Goal: Task Accomplishment & Management: Manage account settings

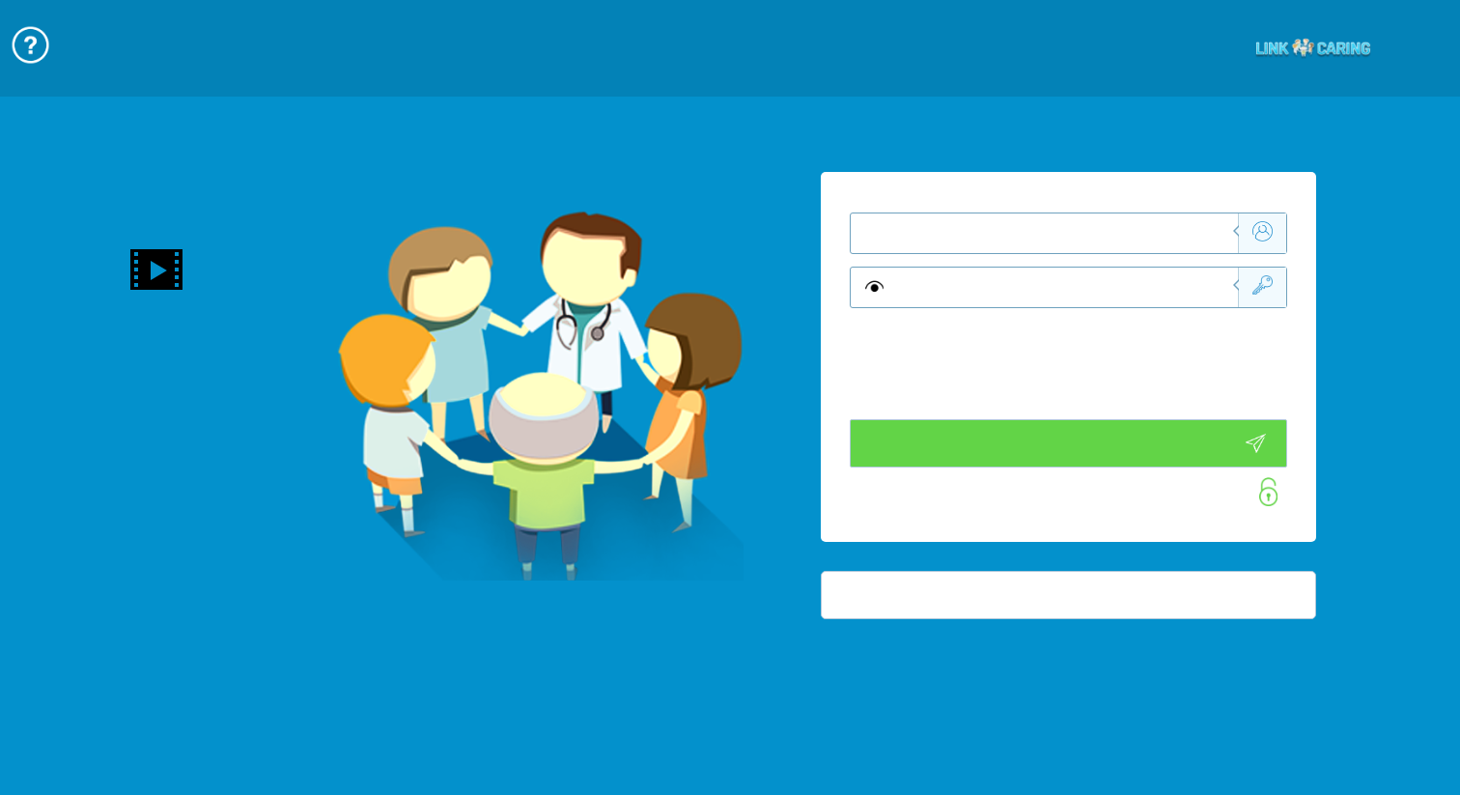
type input "התחבר עכשיו"
type input "עדיין לא? צור חשבון!"
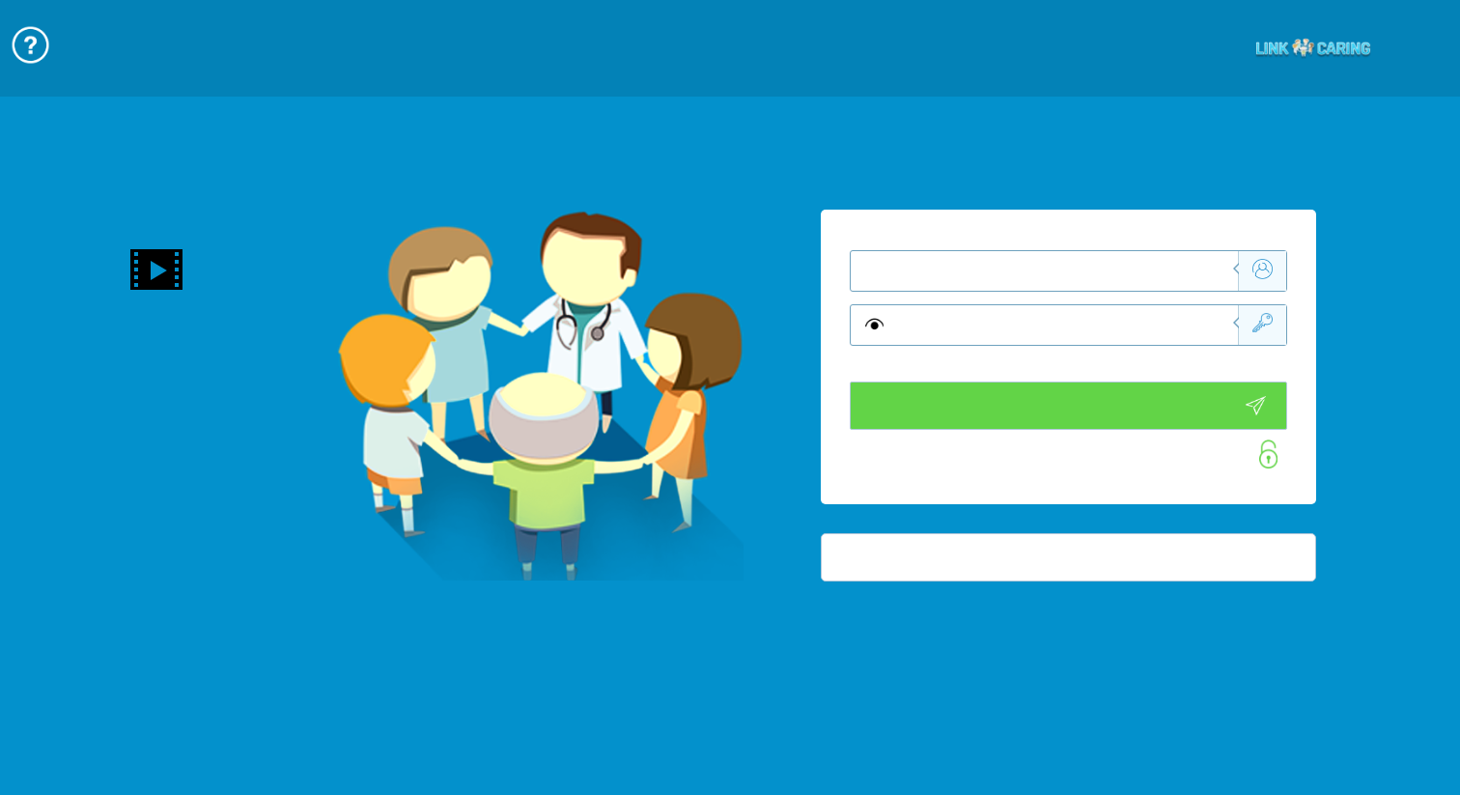
type input "התחבר עכשיו"
type input "עדיין לא? צור חשבון!"
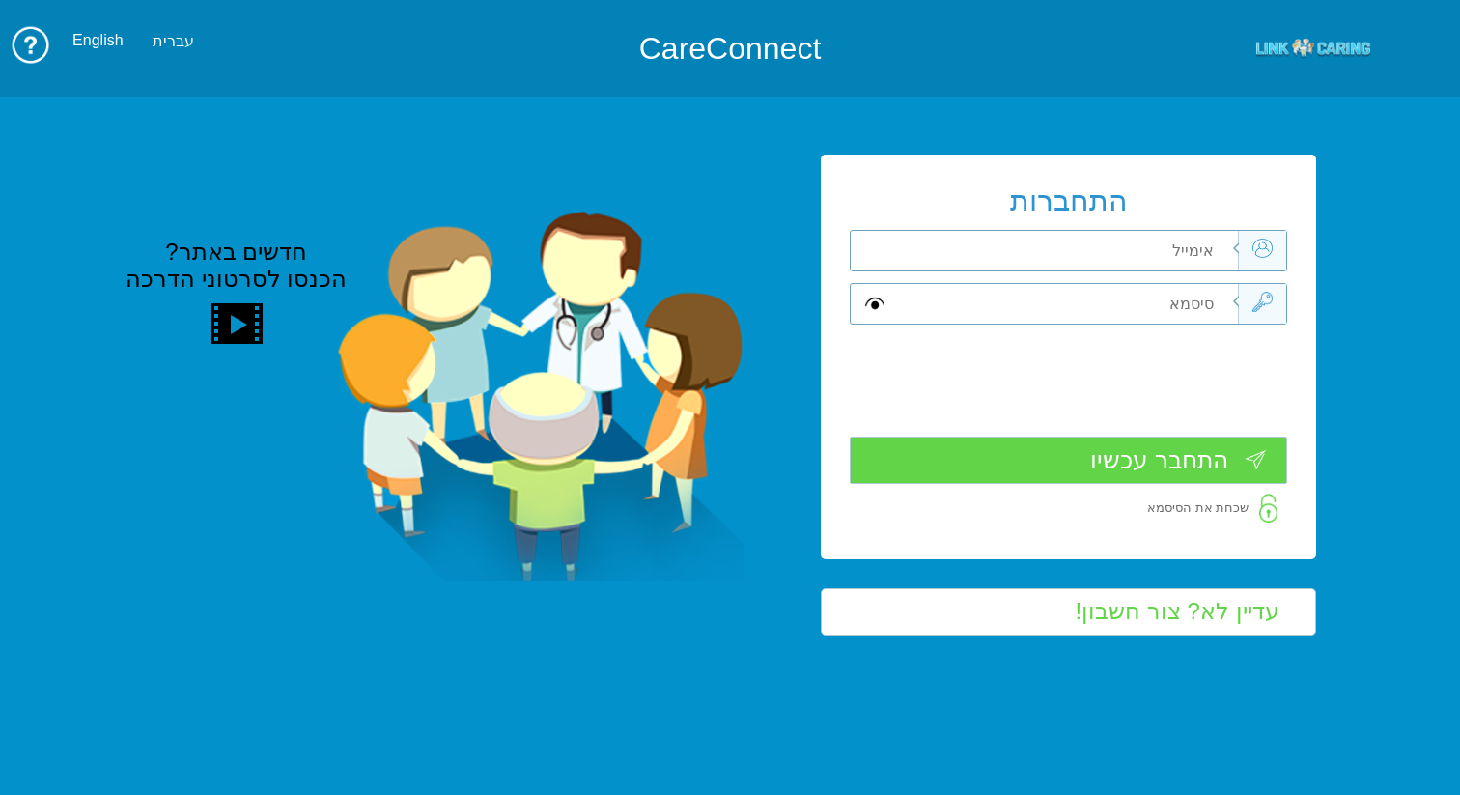
click at [1113, 256] on input "text" at bounding box center [1065, 251] width 346 height 40
paste input "[EMAIL_ADDRESS][DOMAIN_NAME]"
type input "[EMAIL_ADDRESS][DOMAIN_NAME]"
click at [1194, 303] on input "text" at bounding box center [1065, 304] width 346 height 40
paste input "test12!@"
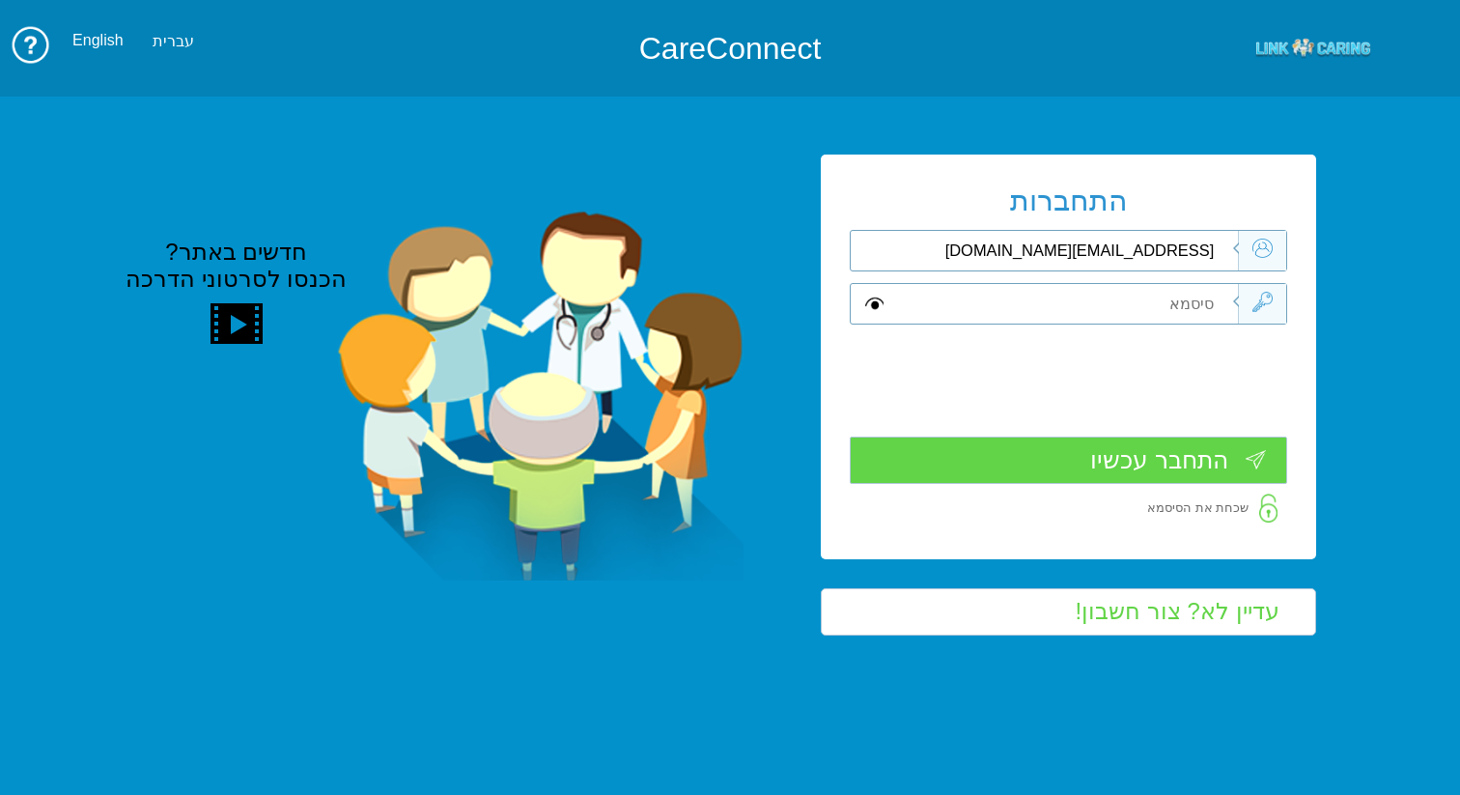
type input "test12!@"
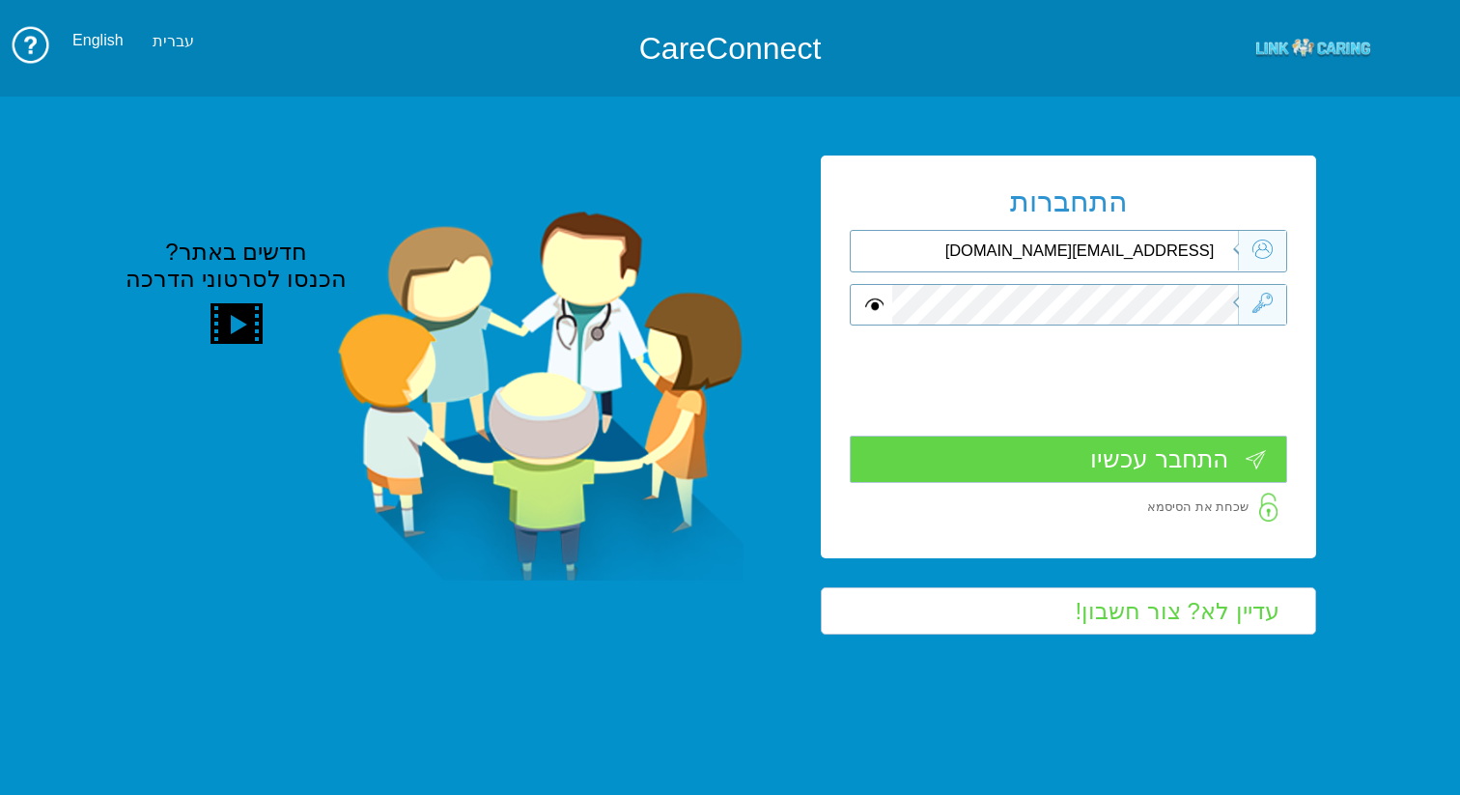
click at [1215, 461] on input "התחבר עכשיו" at bounding box center [1069, 458] width 438 height 47
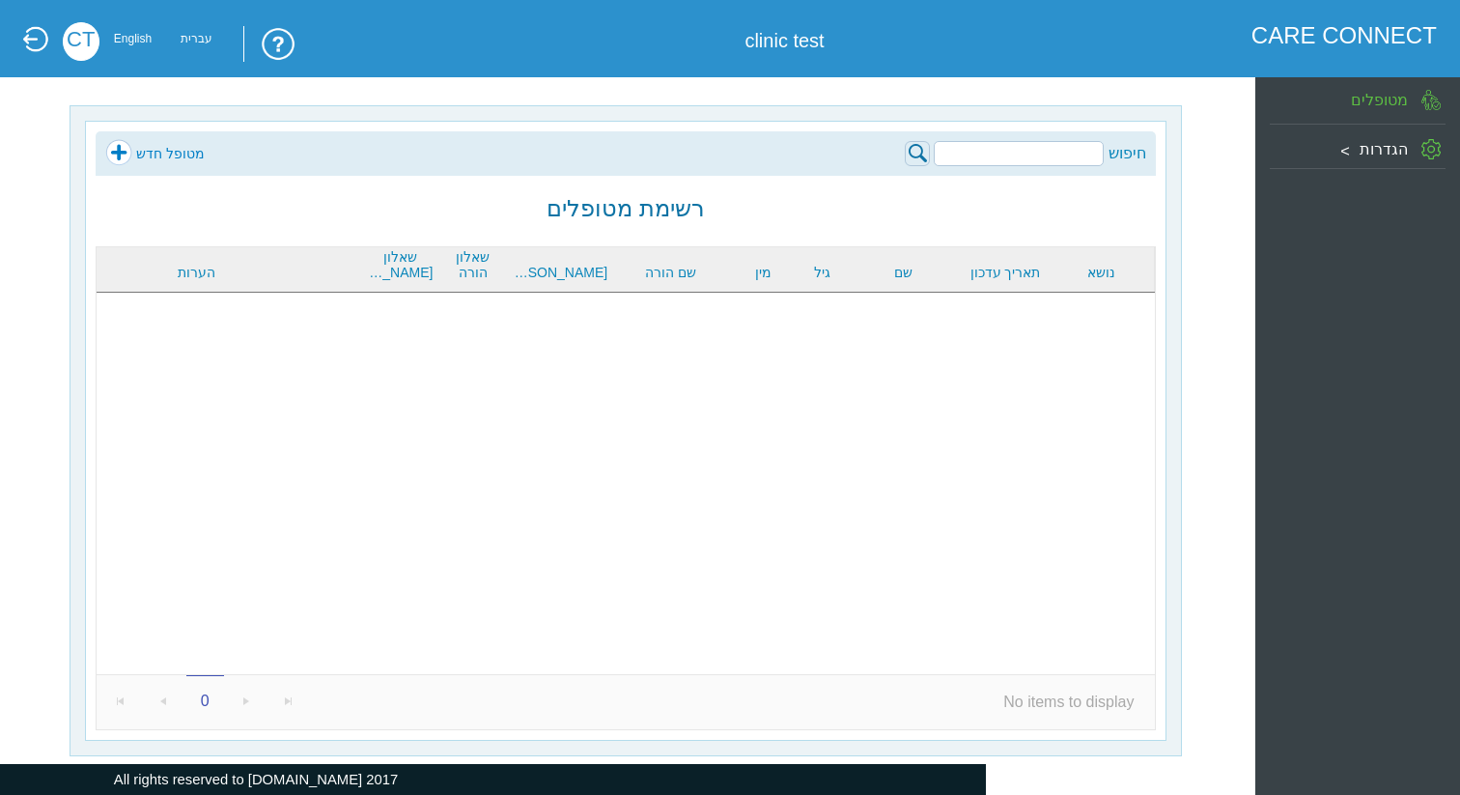
click at [1371, 152] on label "הגדרות" at bounding box center [1383, 148] width 48 height 17
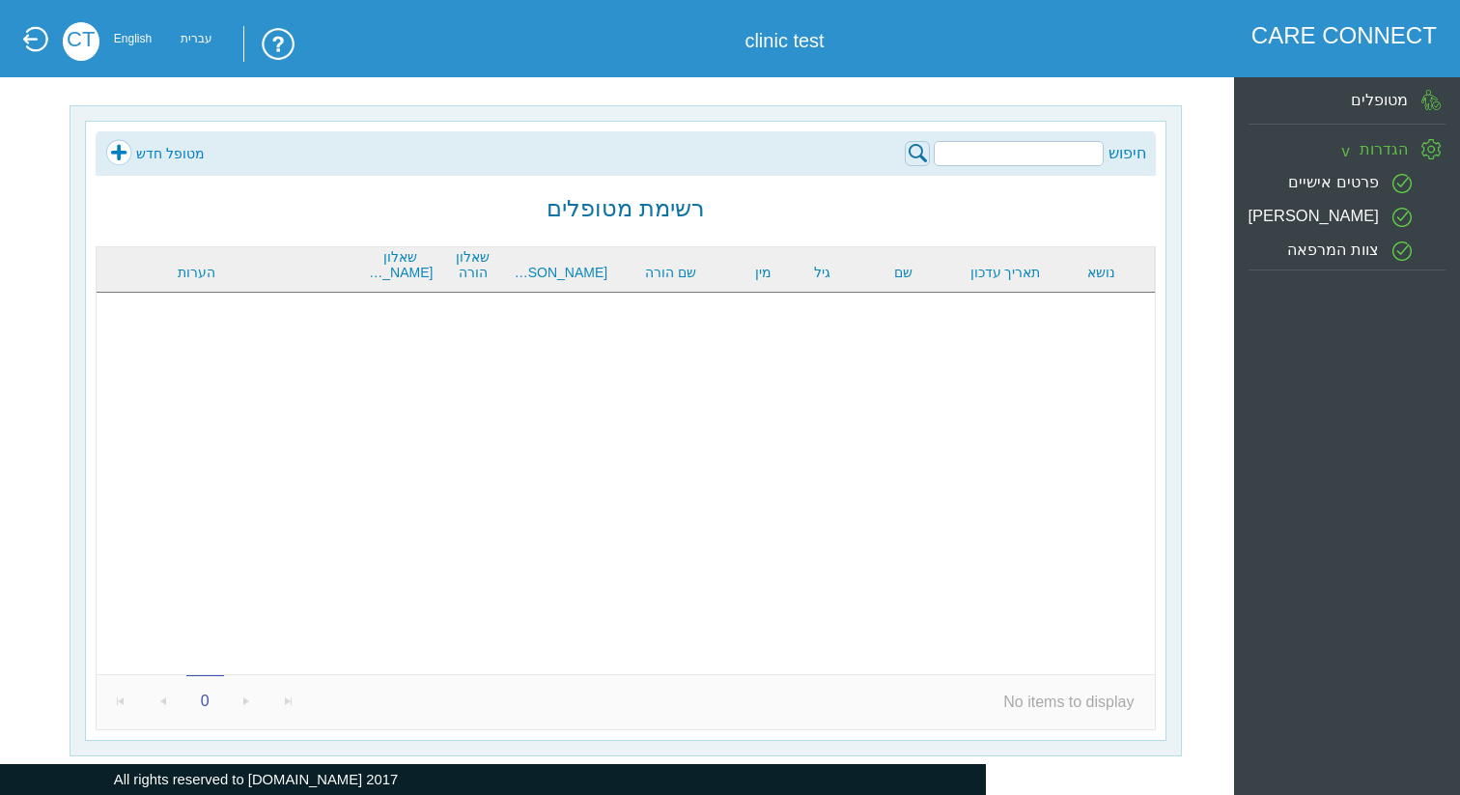
click at [1339, 182] on label "פרטים אישיים" at bounding box center [1333, 180] width 91 height 17
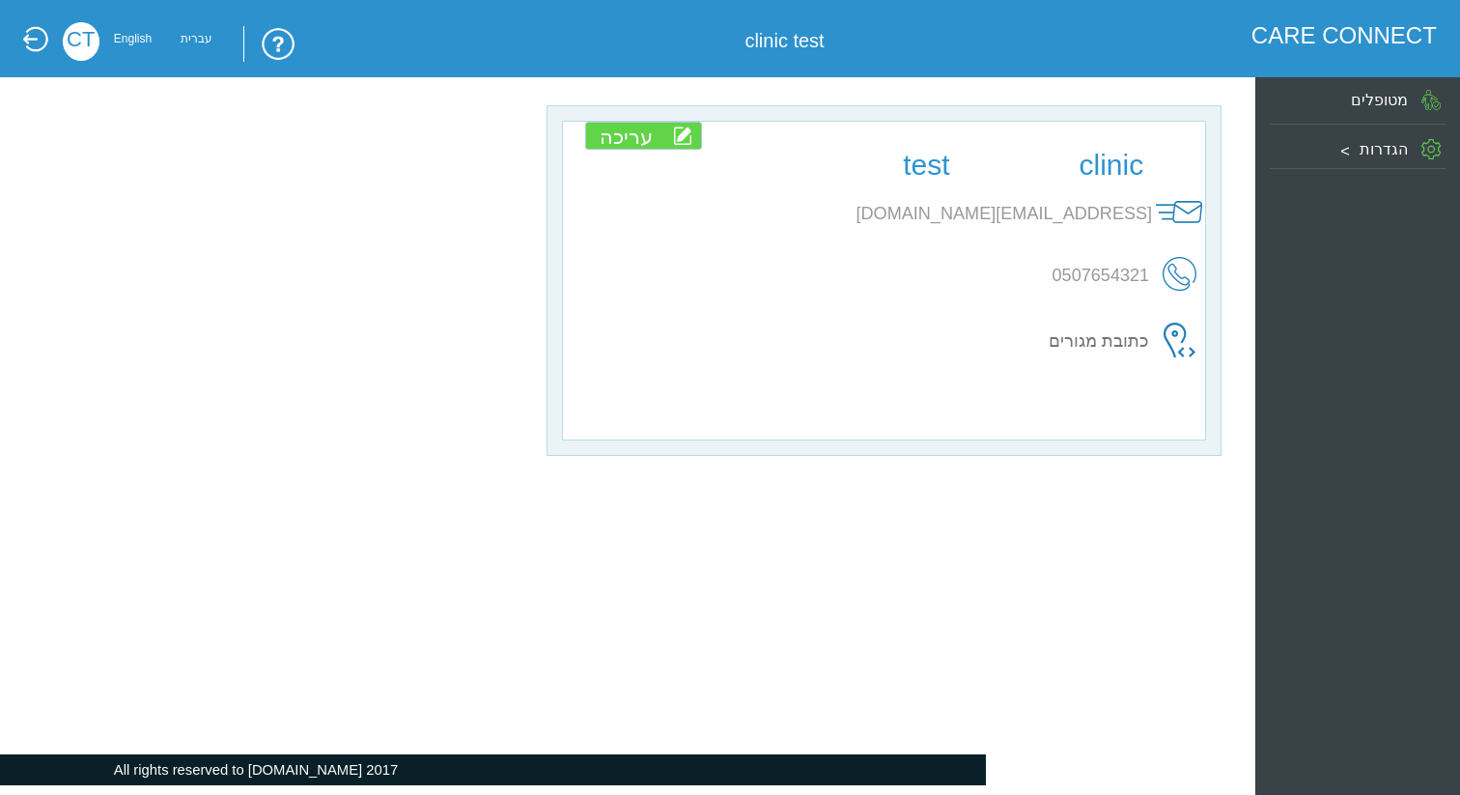
click at [1382, 147] on label "הגדרות" at bounding box center [1383, 148] width 48 height 17
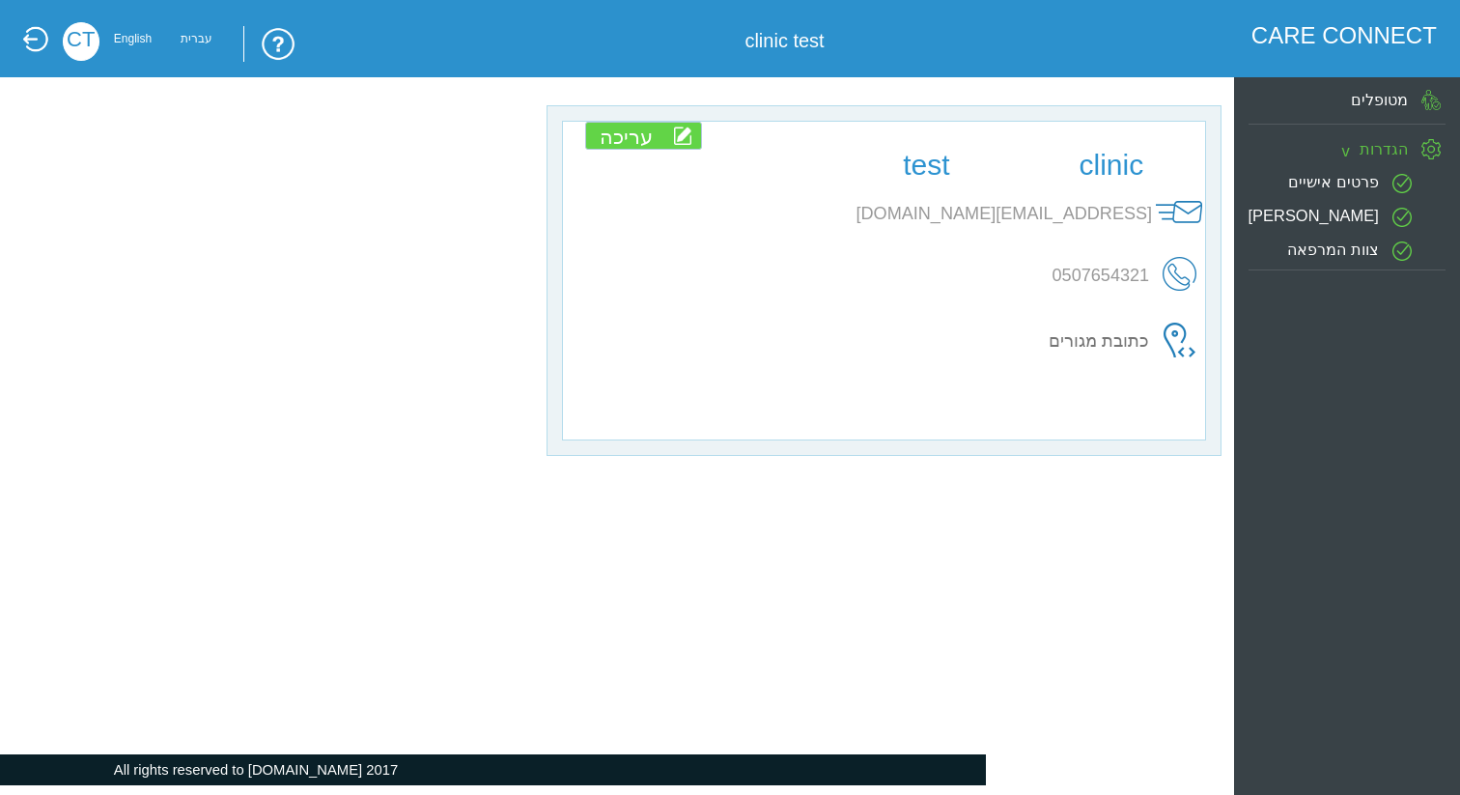
click at [1361, 210] on label "[PERSON_NAME]" at bounding box center [1313, 214] width 130 height 17
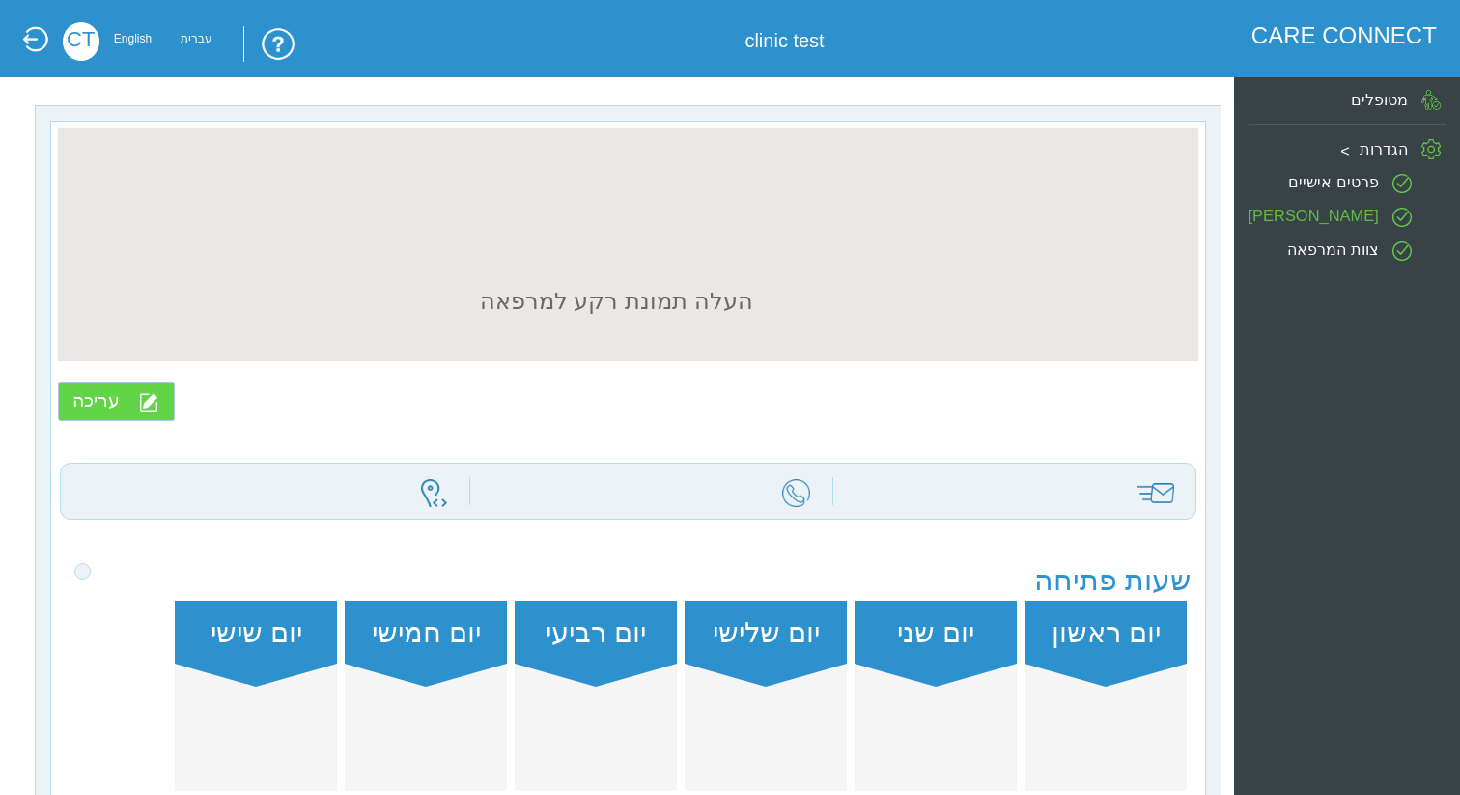
type input "clinic test"
type input "clinictest@yopmail.com"
type input "0507654321"
type input "test1"
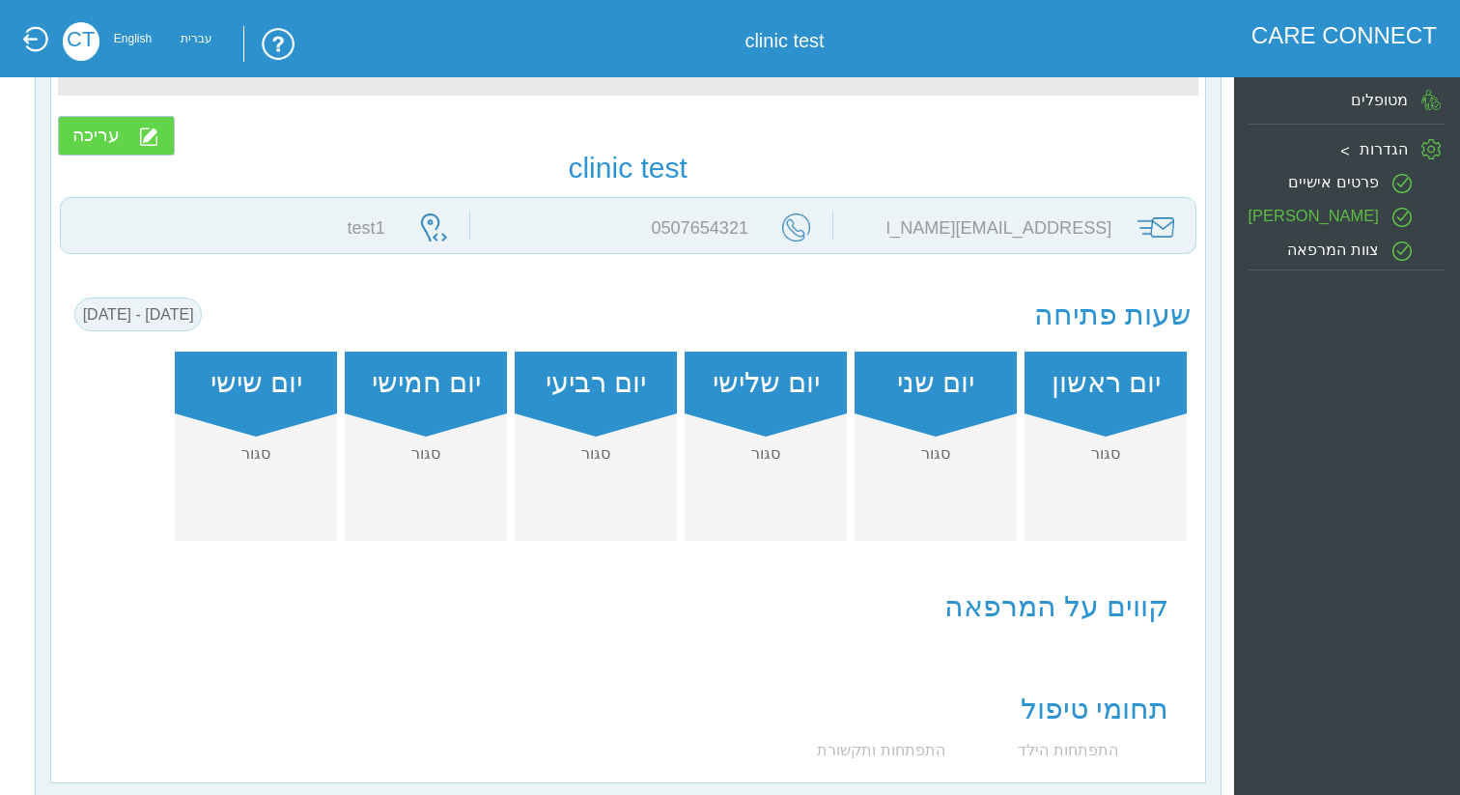
scroll to position [330, 0]
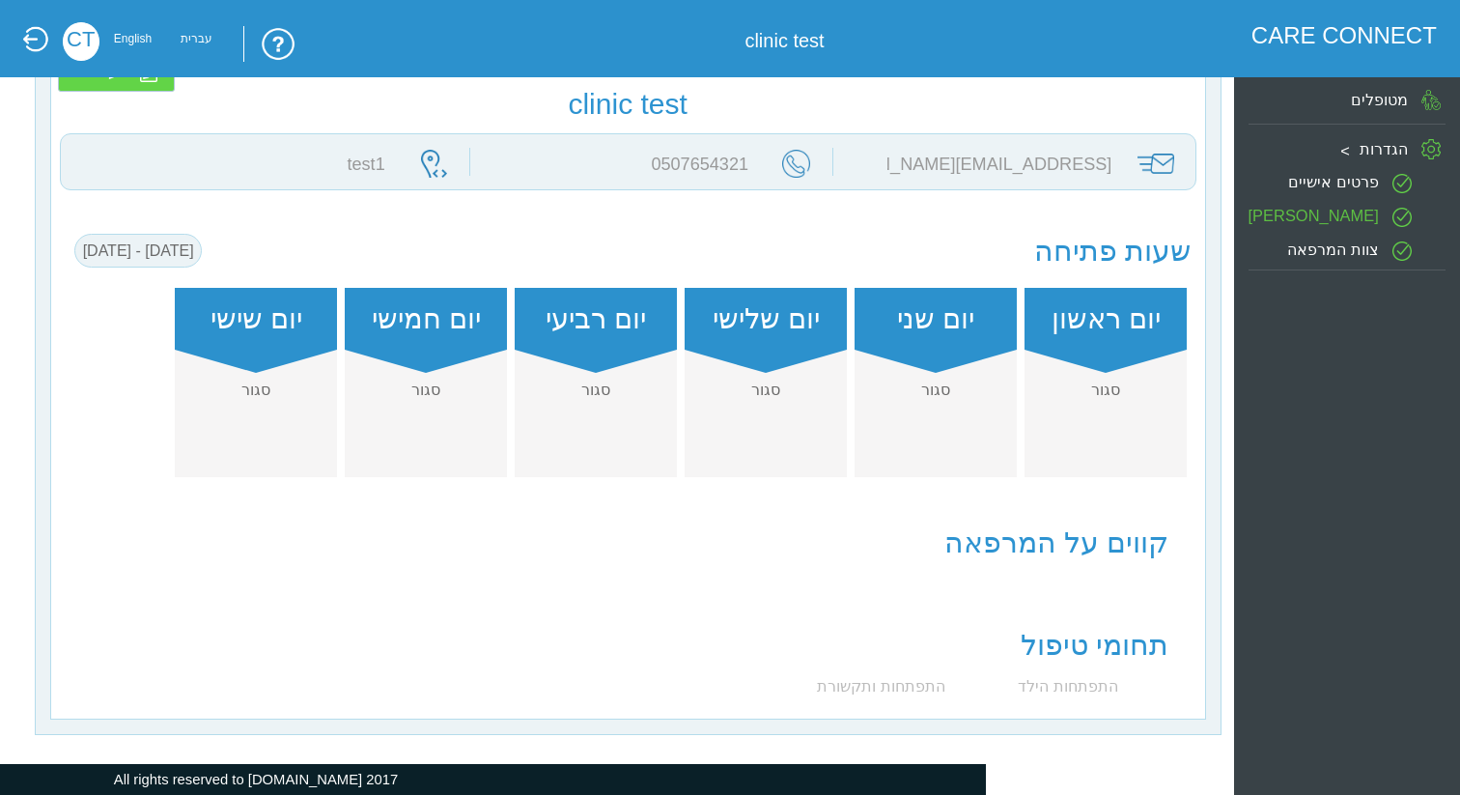
click at [1319, 250] on label "צוות המרפאה" at bounding box center [1333, 247] width 92 height 17
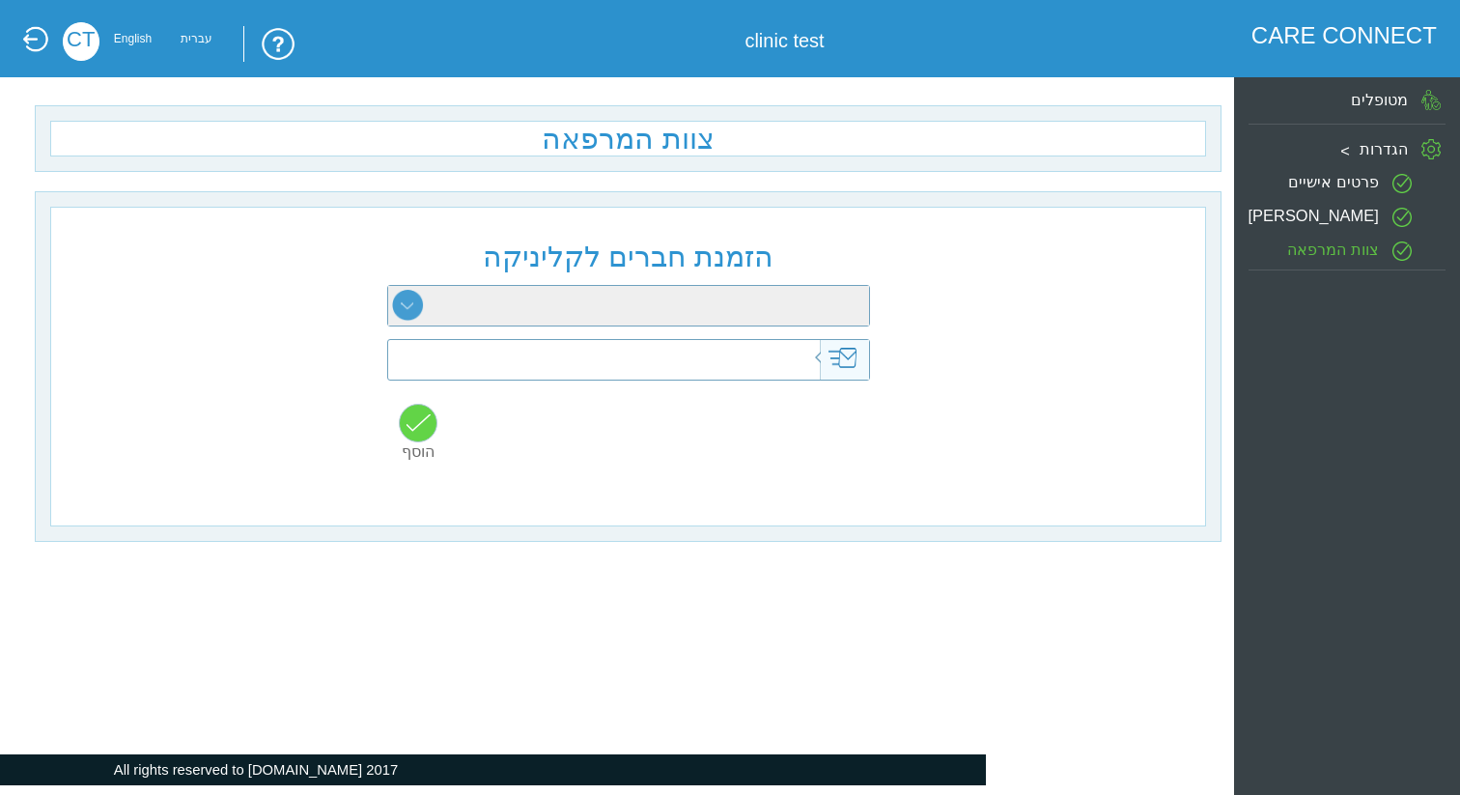
click at [1395, 101] on label "מטופלים" at bounding box center [1379, 99] width 57 height 17
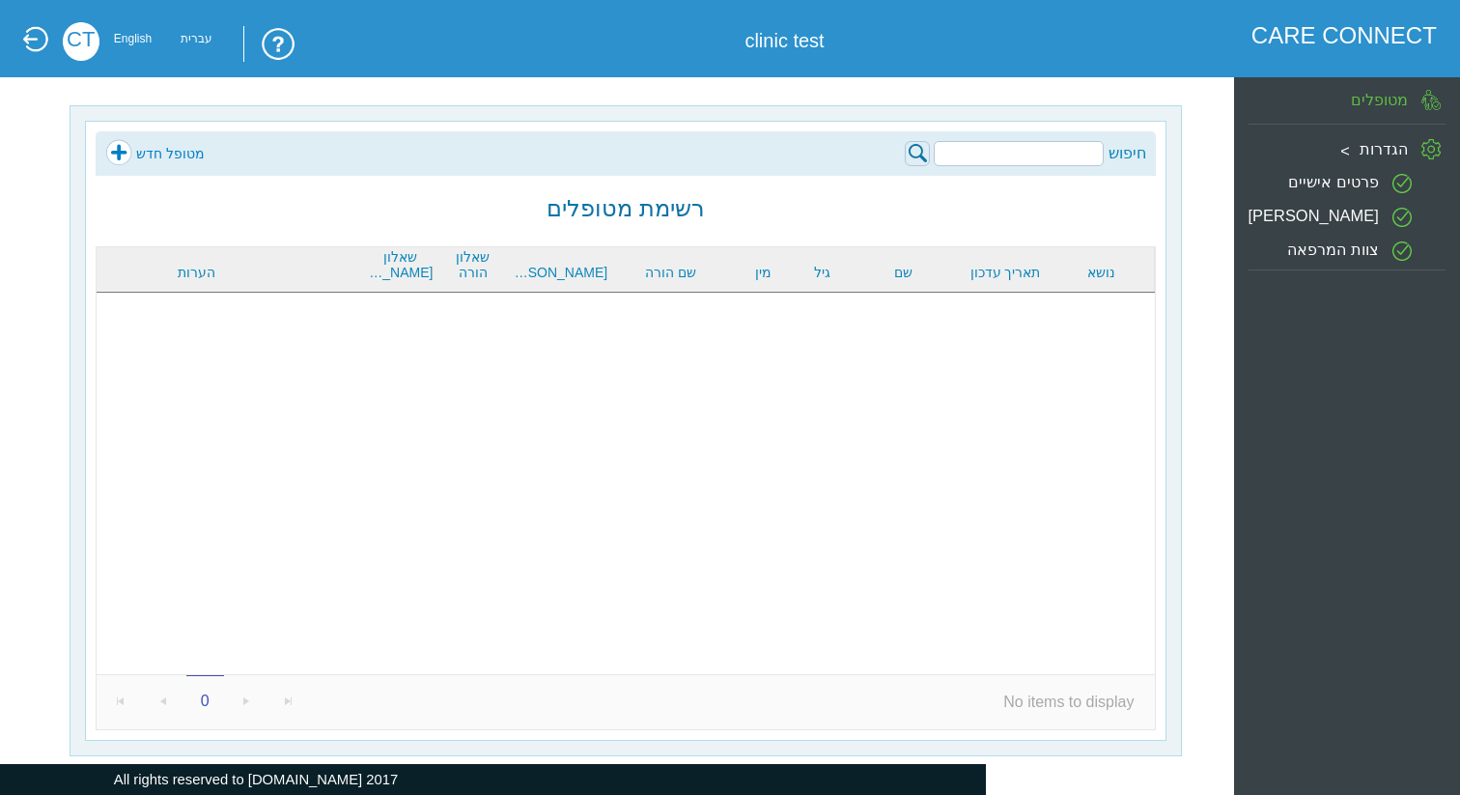
click at [119, 147] on link "מטופל חדש" at bounding box center [154, 153] width 99 height 29
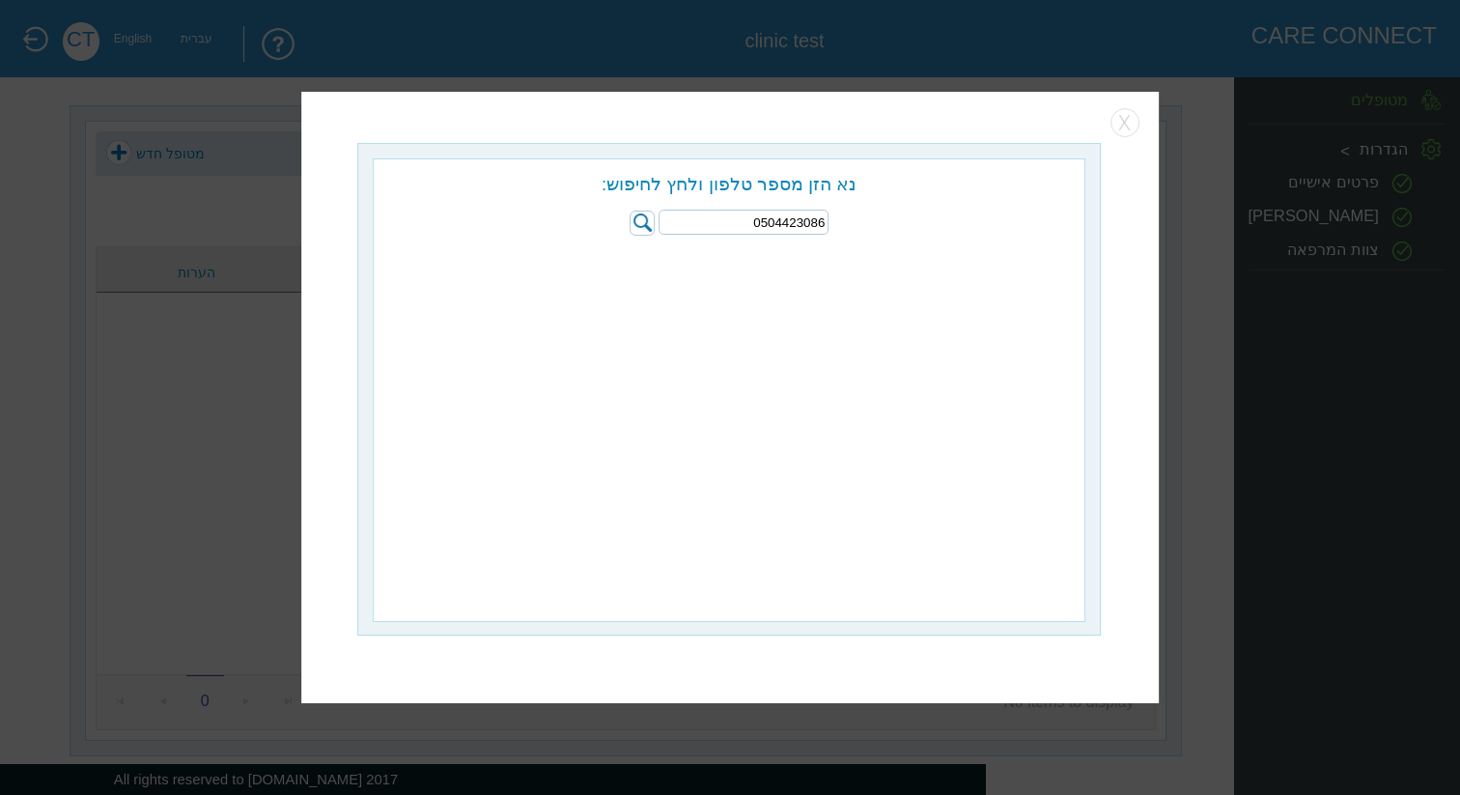
type input "0504423086"
click at [655, 220] on img at bounding box center [641, 222] width 25 height 25
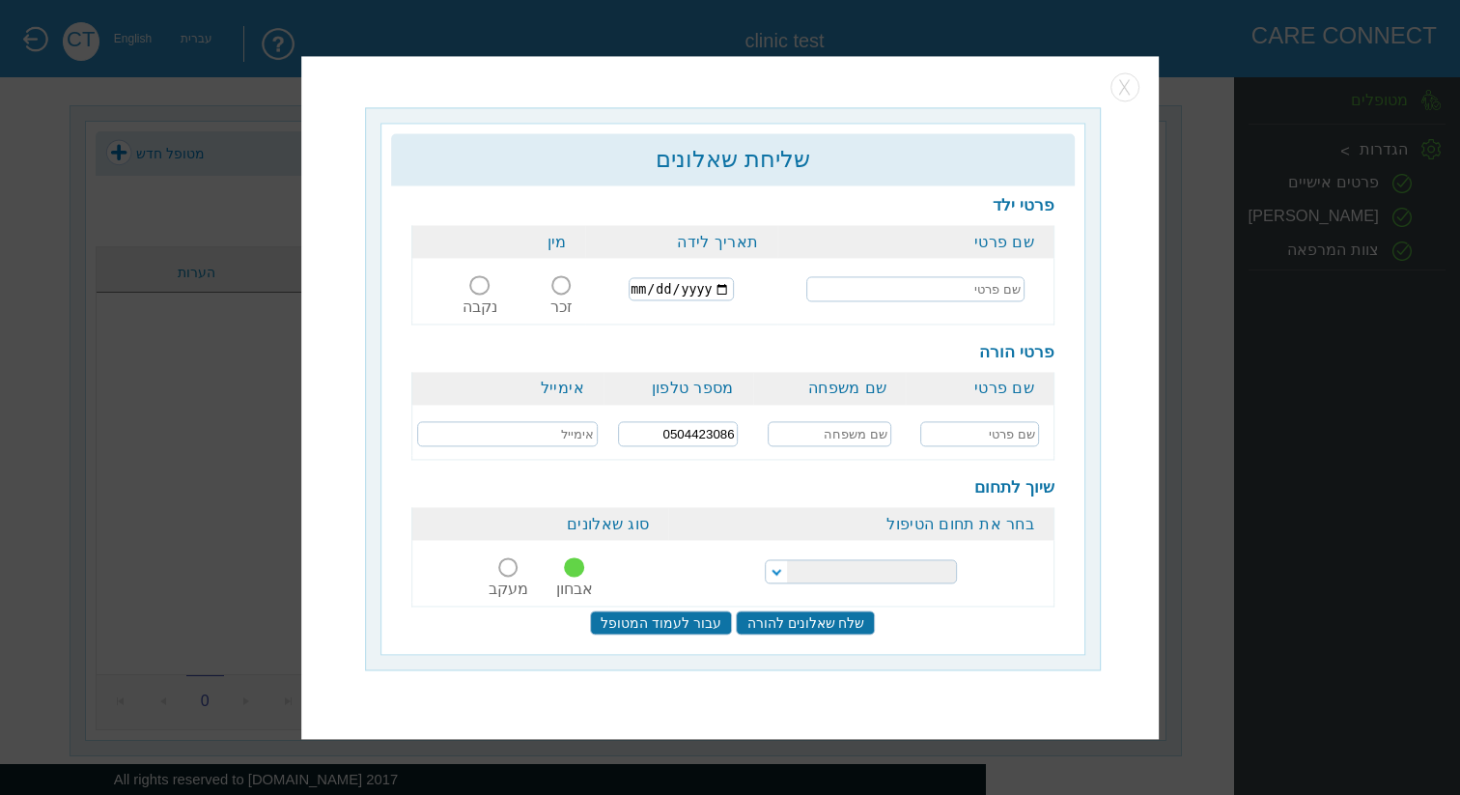
click at [811, 625] on input "שלח שאלונים להורה" at bounding box center [806, 622] width 139 height 24
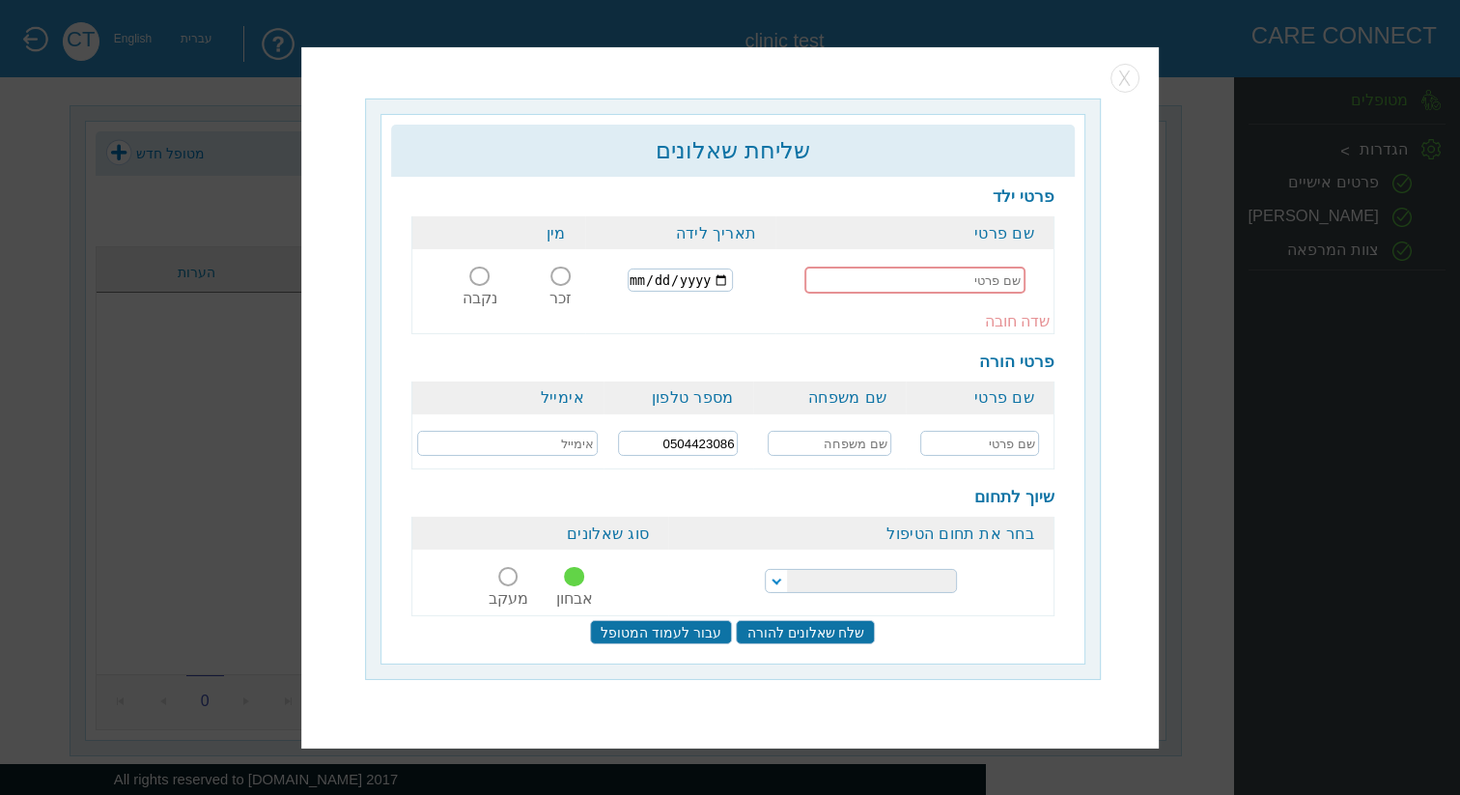
click at [979, 277] on input "text" at bounding box center [914, 279] width 221 height 27
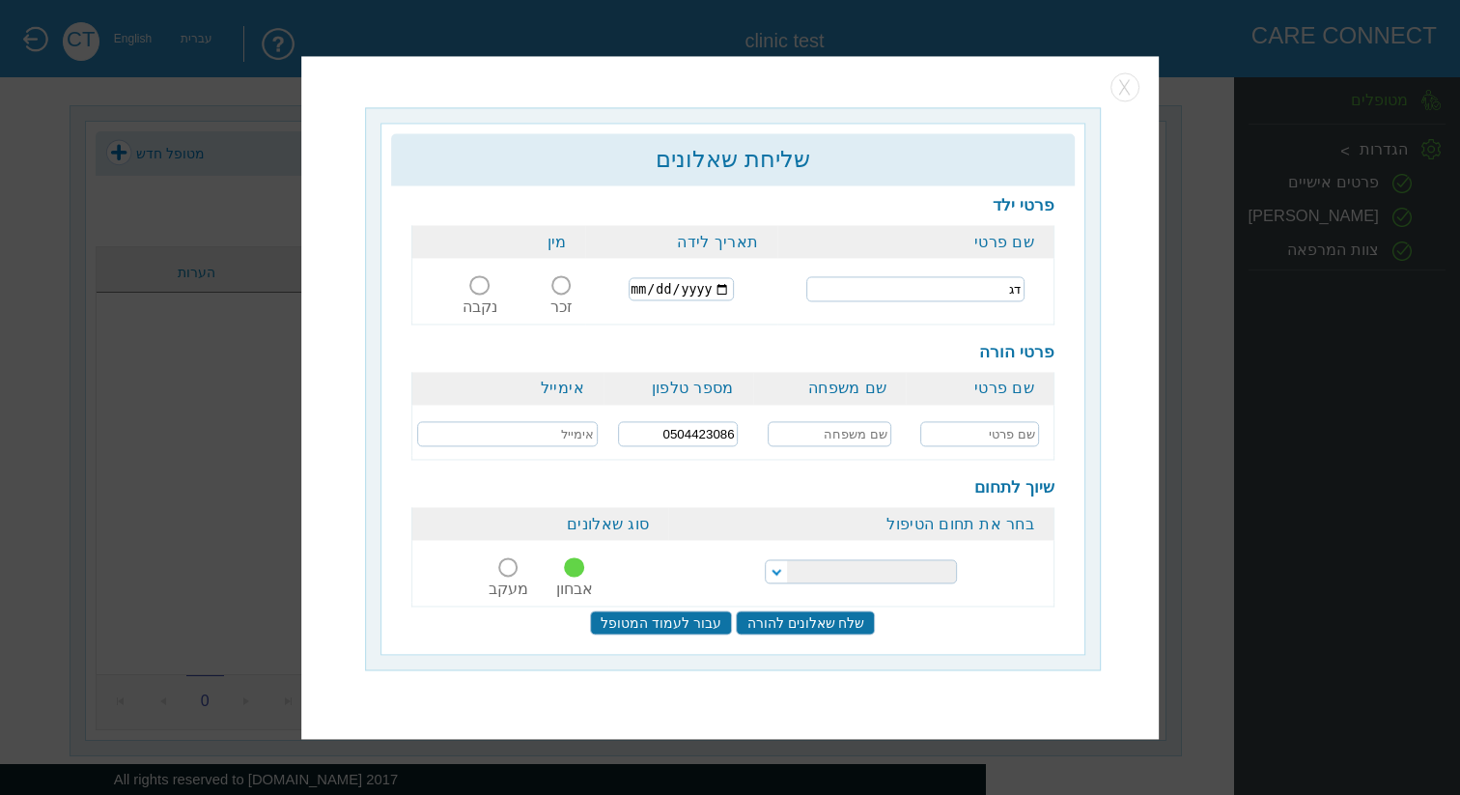
type input "דג"
click at [734, 285] on input "date" at bounding box center [680, 289] width 105 height 23
click at [724, 299] on input "2025-09-02" at bounding box center [680, 289] width 105 height 23
click at [728, 293] on input "2025-09-02" at bounding box center [680, 289] width 105 height 23
click at [734, 292] on input "2025-09-02" at bounding box center [680, 289] width 105 height 23
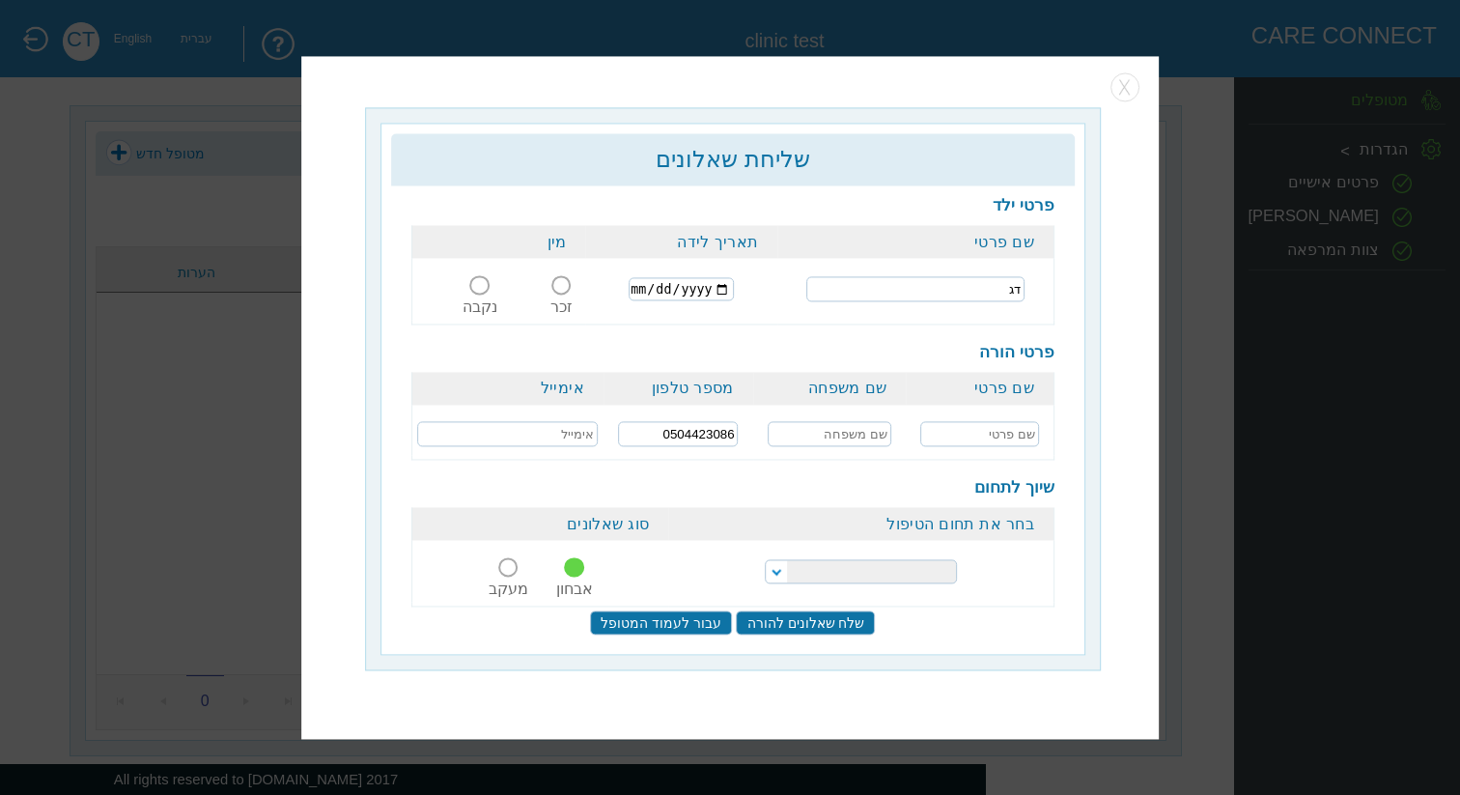
click at [734, 287] on input "2025-09-02" at bounding box center [680, 289] width 105 height 23
type input "2023-02-02"
click at [768, 268] on td "2023-02-02" at bounding box center [682, 290] width 192 height 62
drag, startPoint x: 575, startPoint y: 283, endPoint x: 591, endPoint y: 289, distance: 16.5
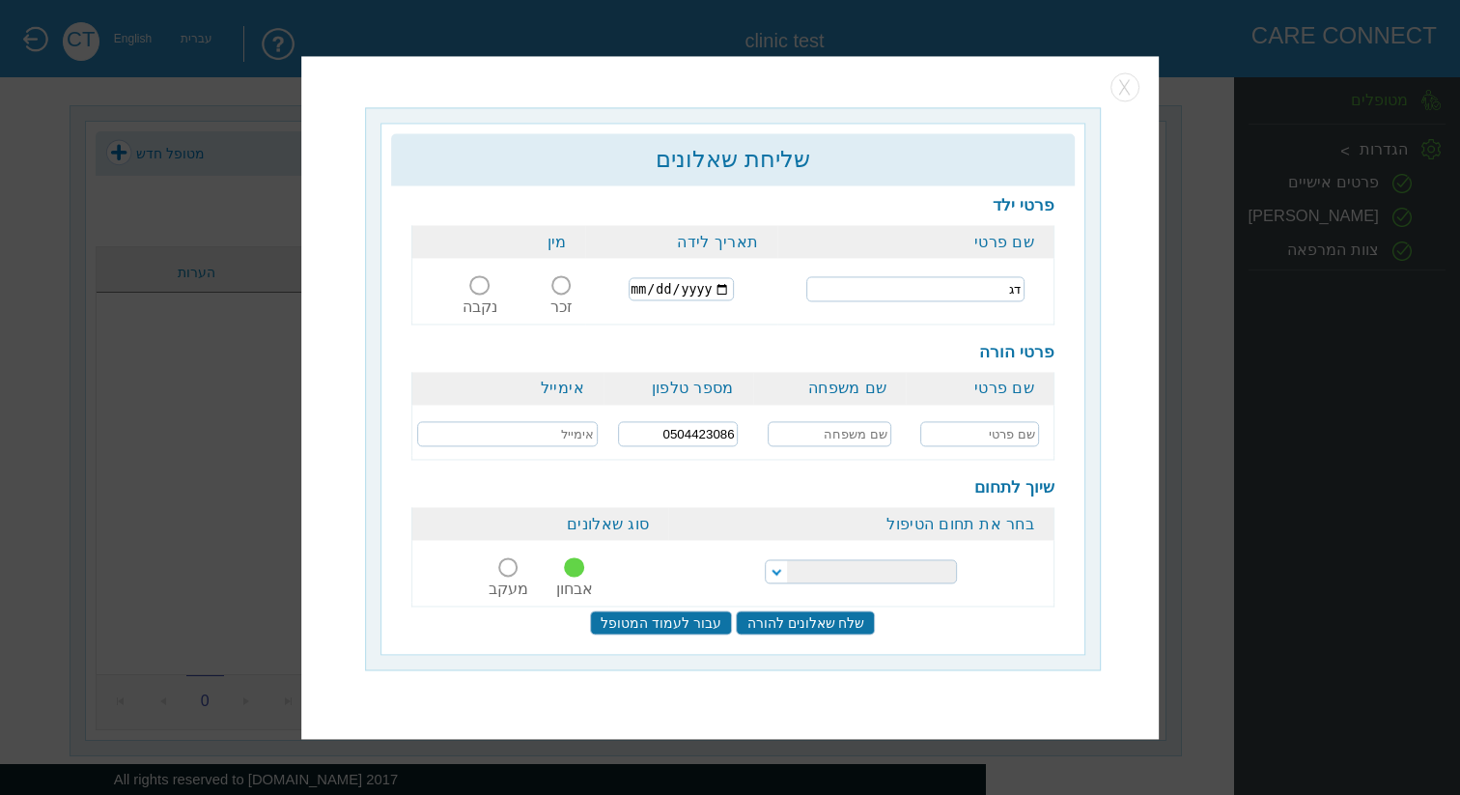
click at [571, 283] on span at bounding box center [560, 284] width 19 height 19
click at [577, 297] on input "זכר" at bounding box center [563, 297] width 36 height 0
click at [954, 436] on input "text" at bounding box center [979, 434] width 119 height 25
type input "כג"
click at [790, 423] on input "text" at bounding box center [830, 434] width 124 height 25
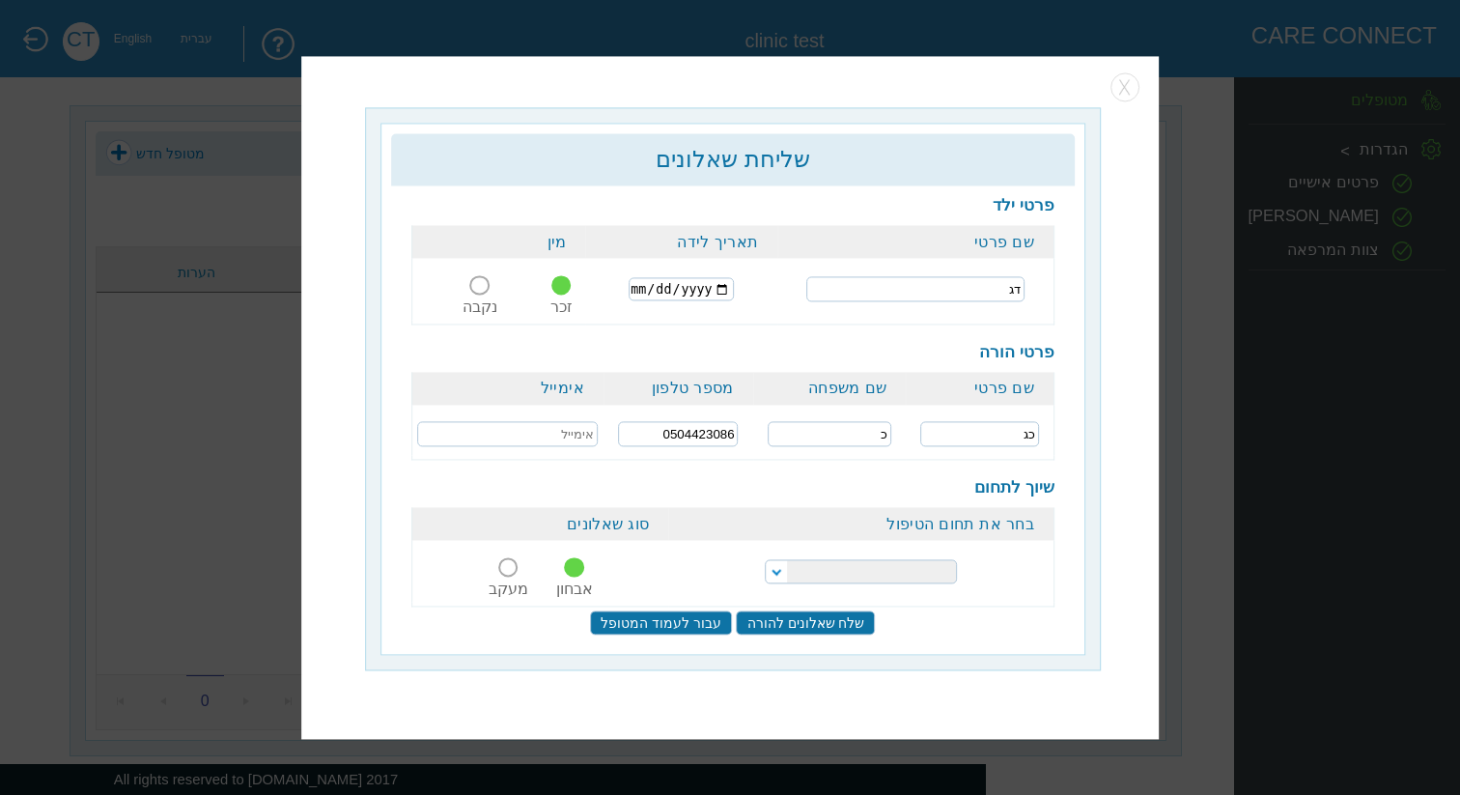
type input "כ"
click at [541, 438] on input "text" at bounding box center [507, 434] width 181 height 25
click at [809, 569] on select "התפתחות הילד התפתחות ותקשורת" at bounding box center [861, 571] width 191 height 24
click at [1130, 91] on button "button" at bounding box center [1124, 87] width 29 height 29
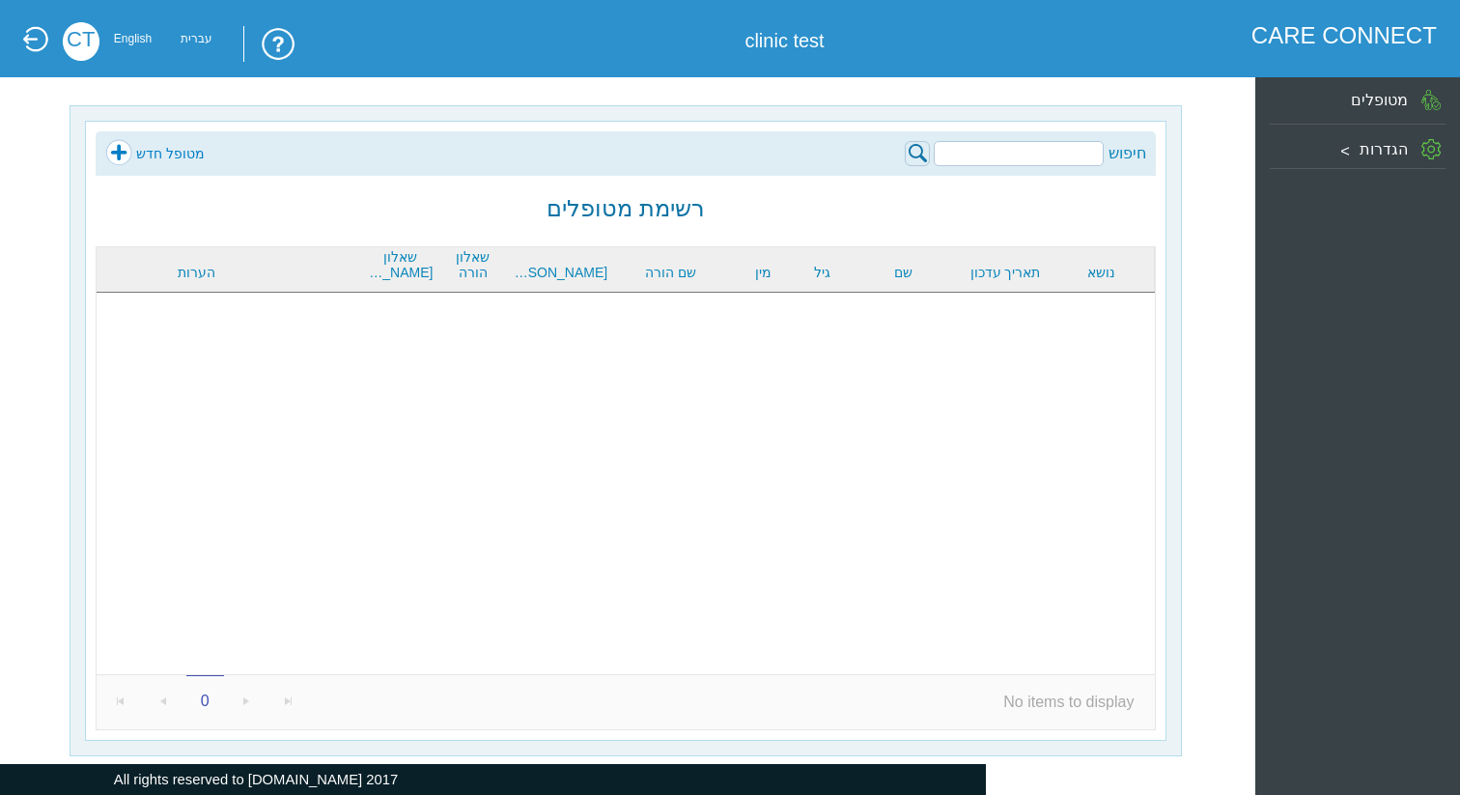
click at [1381, 143] on label "הגדרות" at bounding box center [1383, 148] width 48 height 17
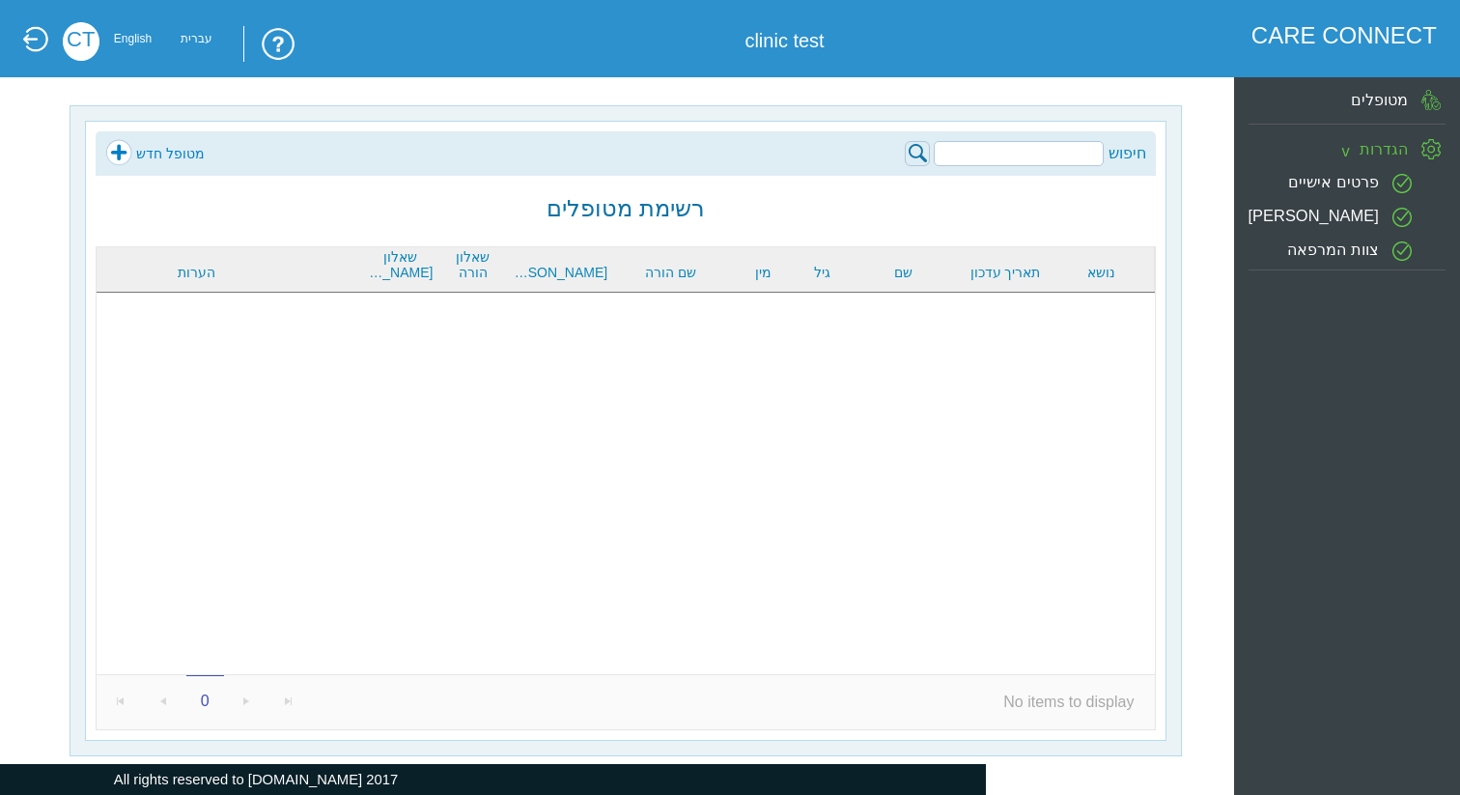
click at [1375, 251] on label "צוות המרפאה" at bounding box center [1333, 247] width 92 height 17
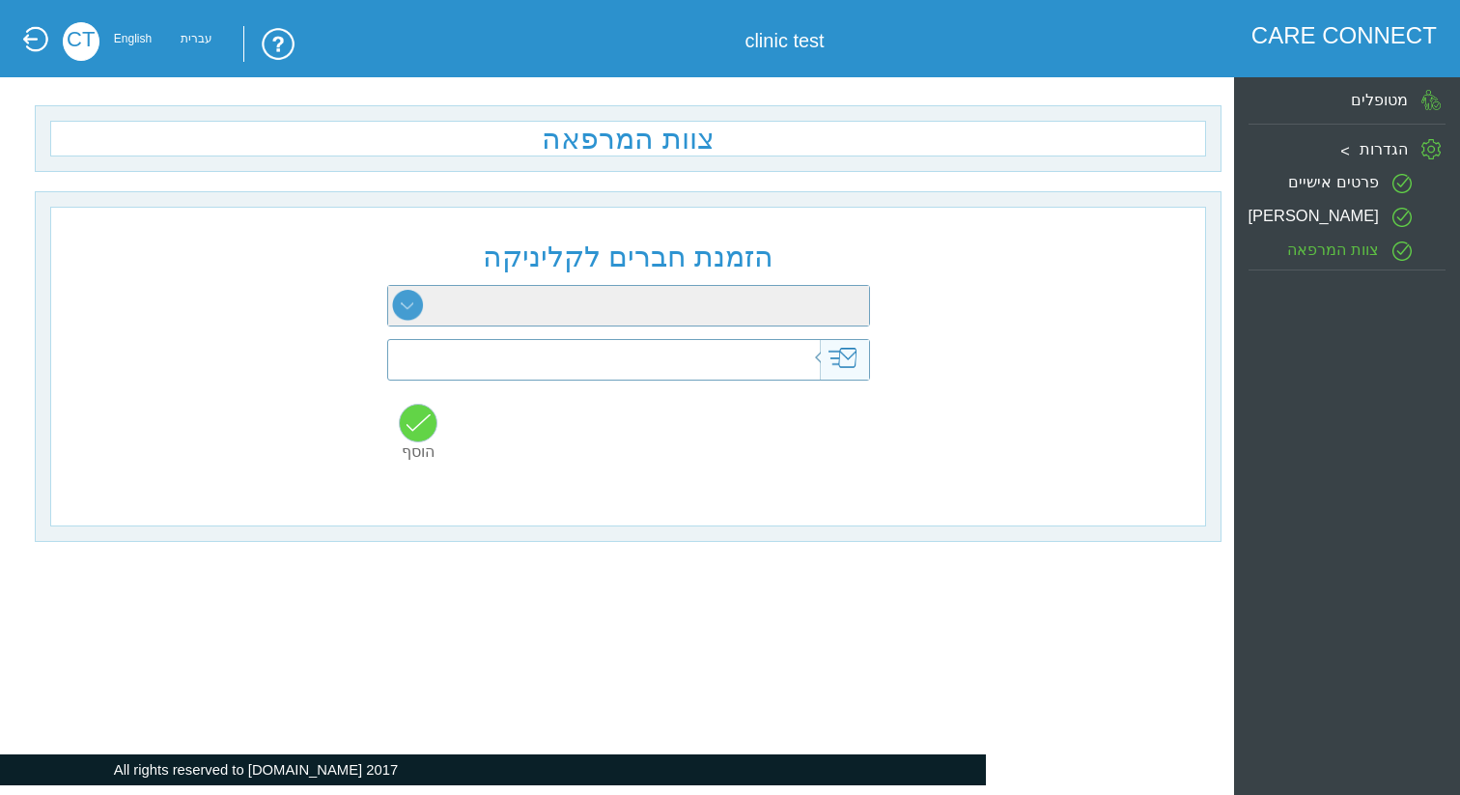
click at [733, 311] on select at bounding box center [628, 306] width 481 height 40
click at [388, 286] on select at bounding box center [628, 306] width 481 height 40
click at [851, 358] on img at bounding box center [842, 358] width 29 height 20
click at [745, 309] on select at bounding box center [628, 306] width 481 height 40
click at [388, 286] on select at bounding box center [628, 306] width 481 height 40
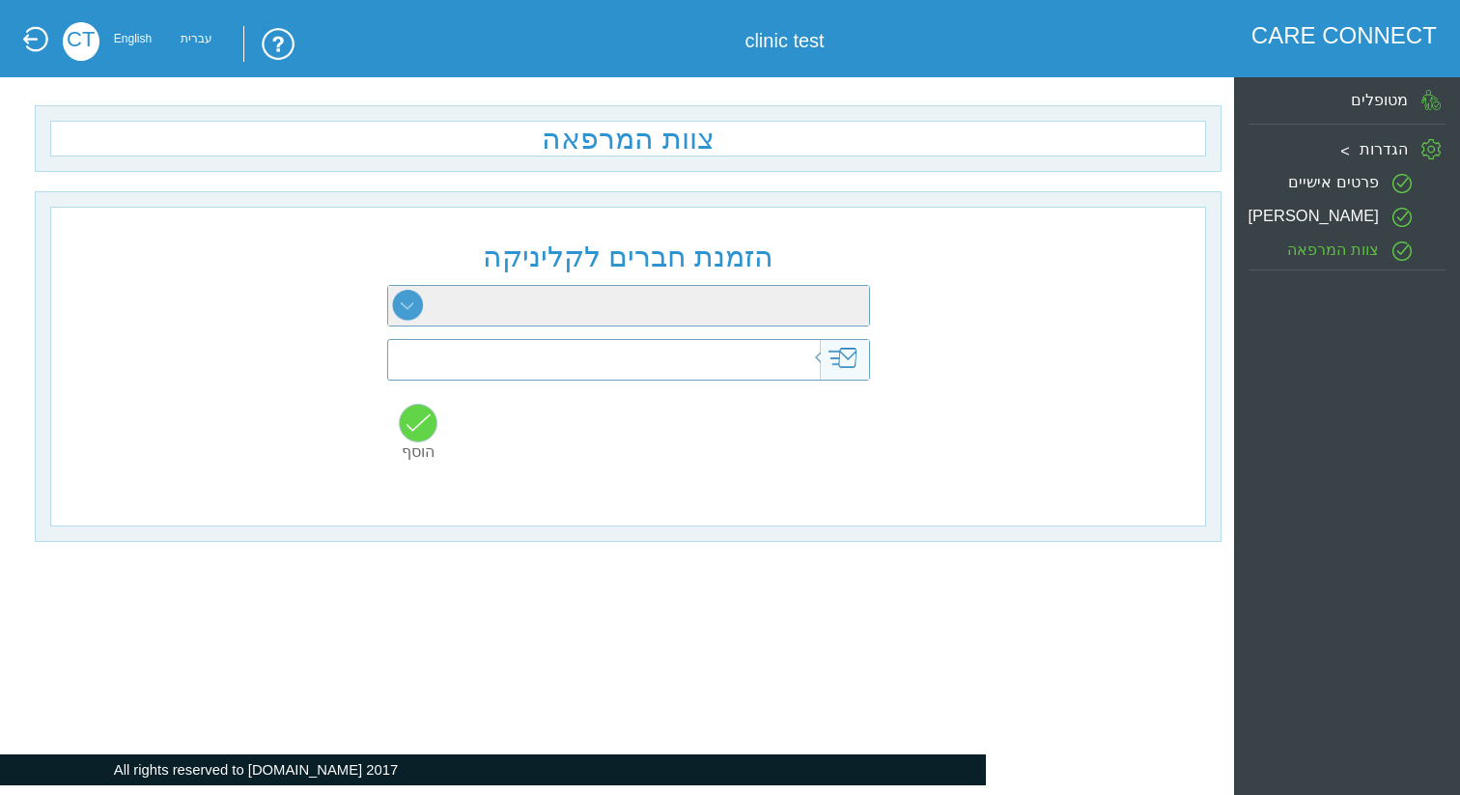
click at [709, 355] on input "text" at bounding box center [597, 360] width 471 height 40
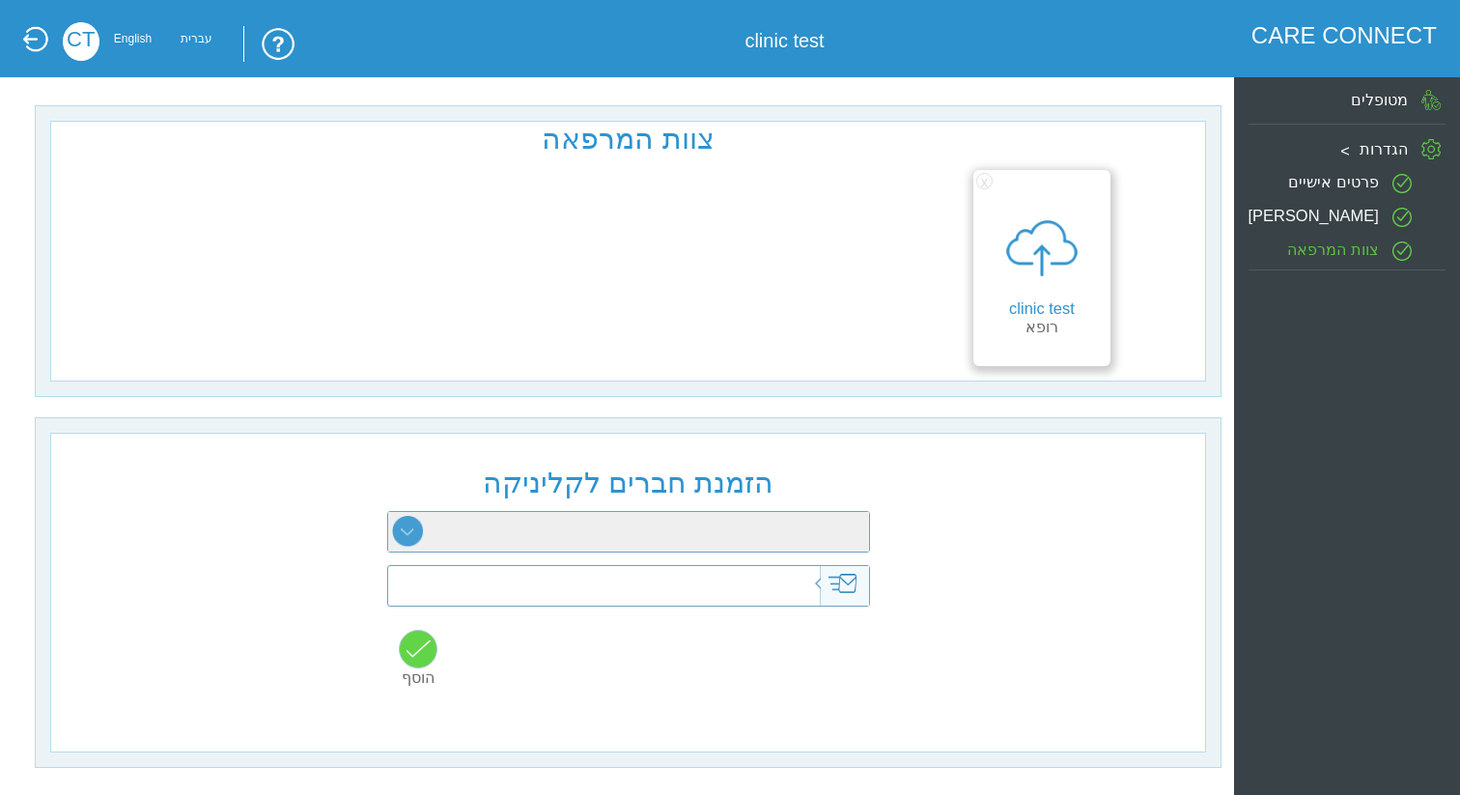
click at [1048, 267] on div at bounding box center [1042, 247] width 102 height 103
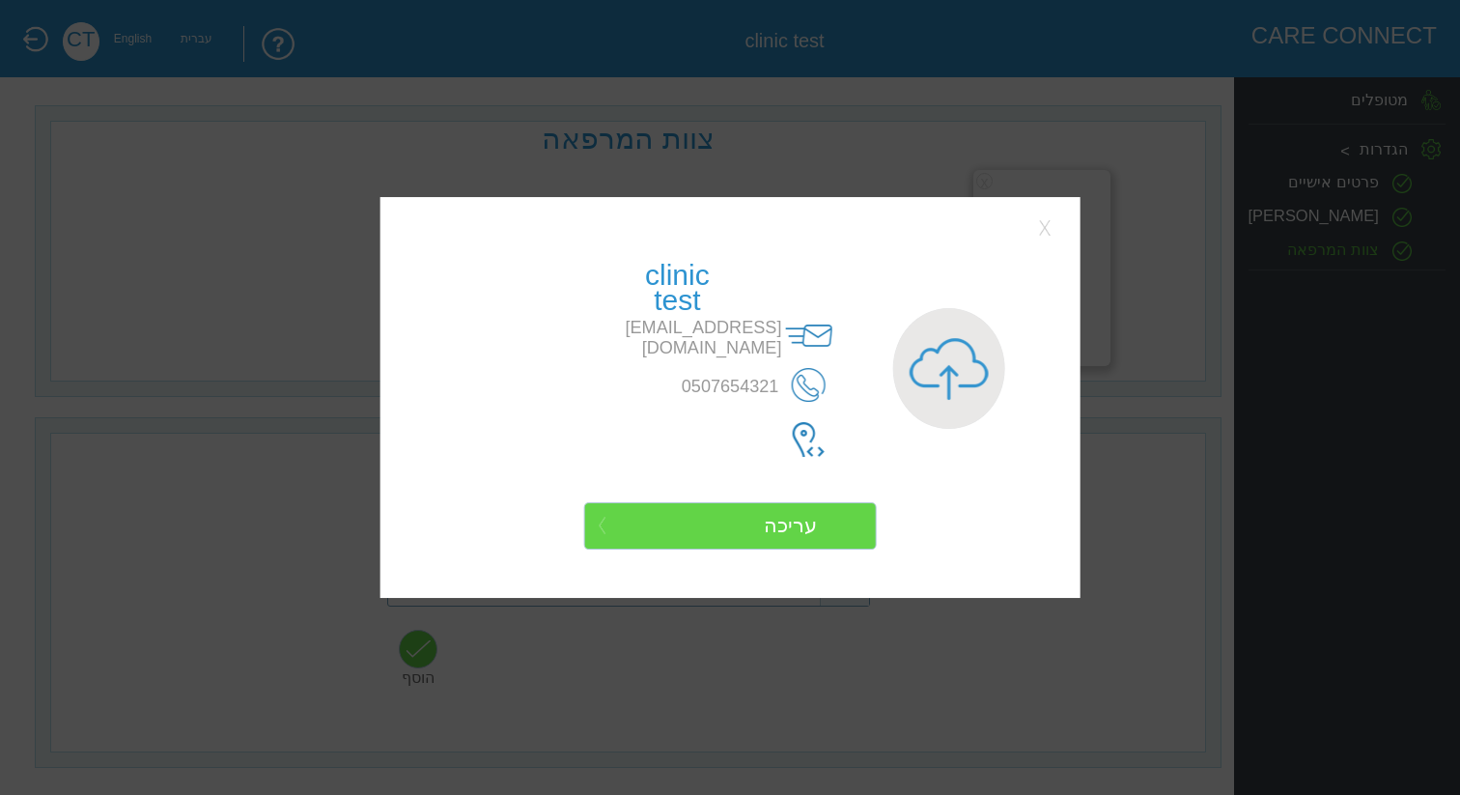
click at [1046, 223] on button "Close" at bounding box center [1046, 227] width 29 height 29
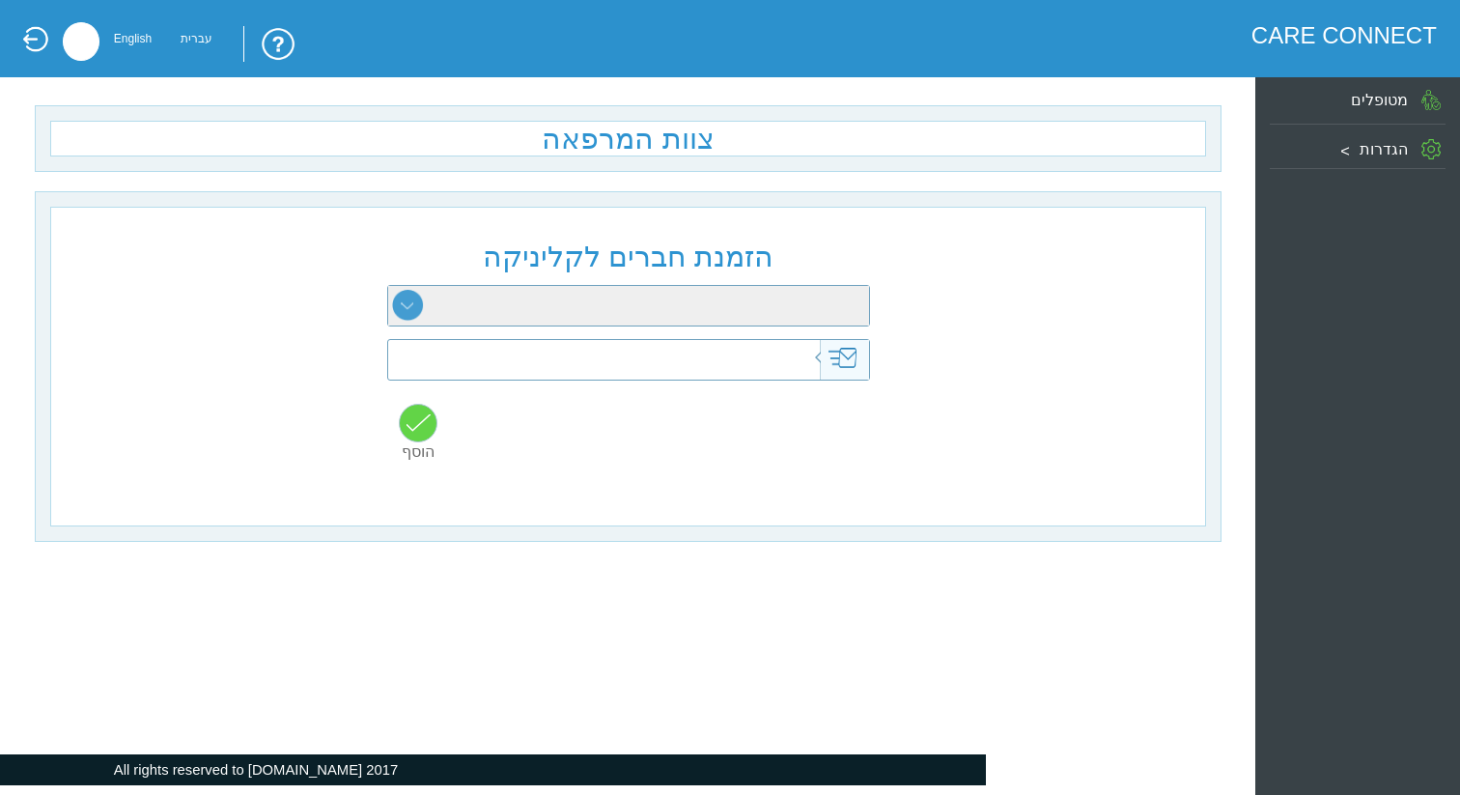
click at [1370, 147] on label "הגדרות" at bounding box center [1383, 148] width 48 height 17
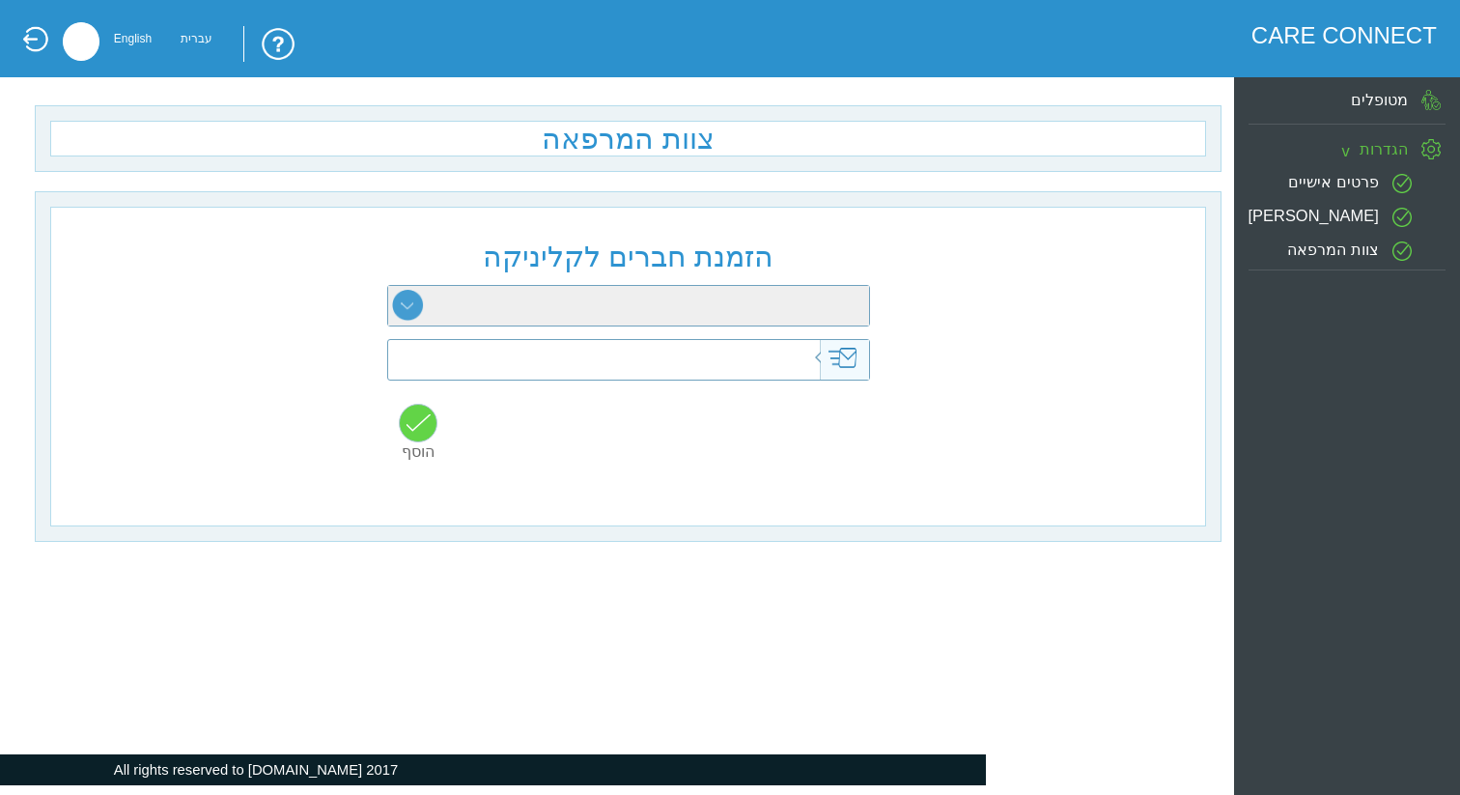
click at [1358, 212] on label "[PERSON_NAME]" at bounding box center [1313, 214] width 130 height 17
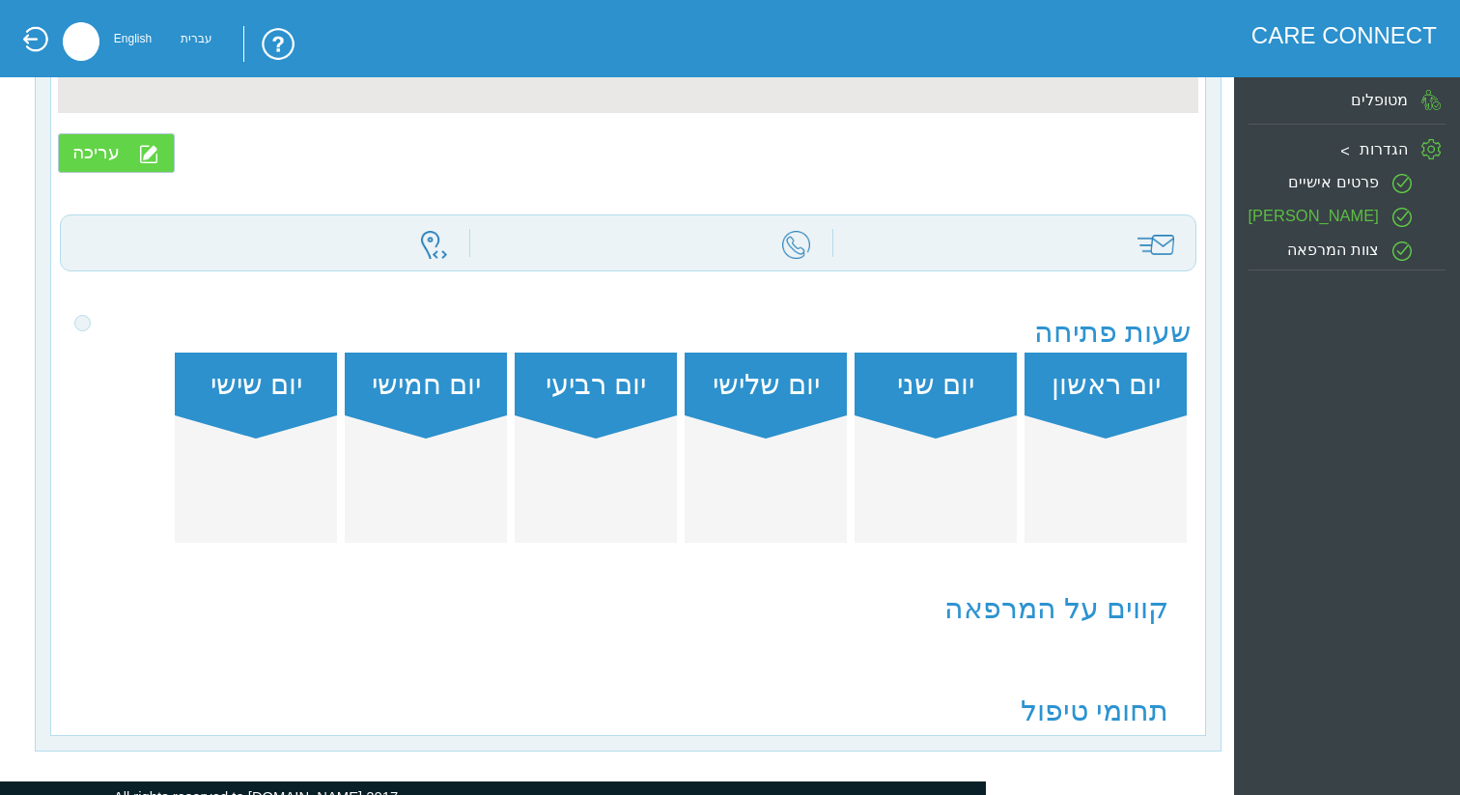
scroll to position [265, 0]
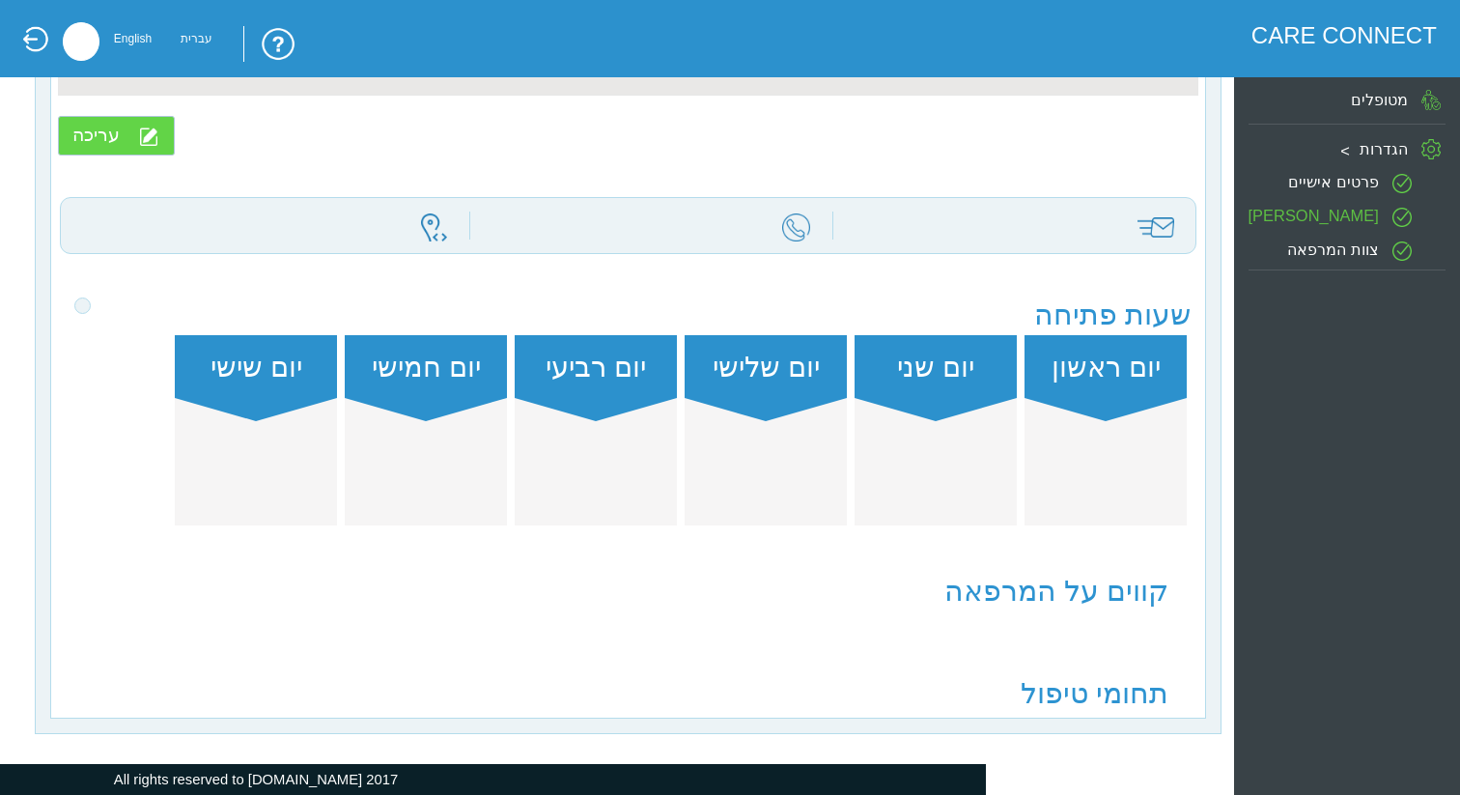
click at [1317, 175] on label "פרטים אישיים" at bounding box center [1333, 180] width 91 height 17
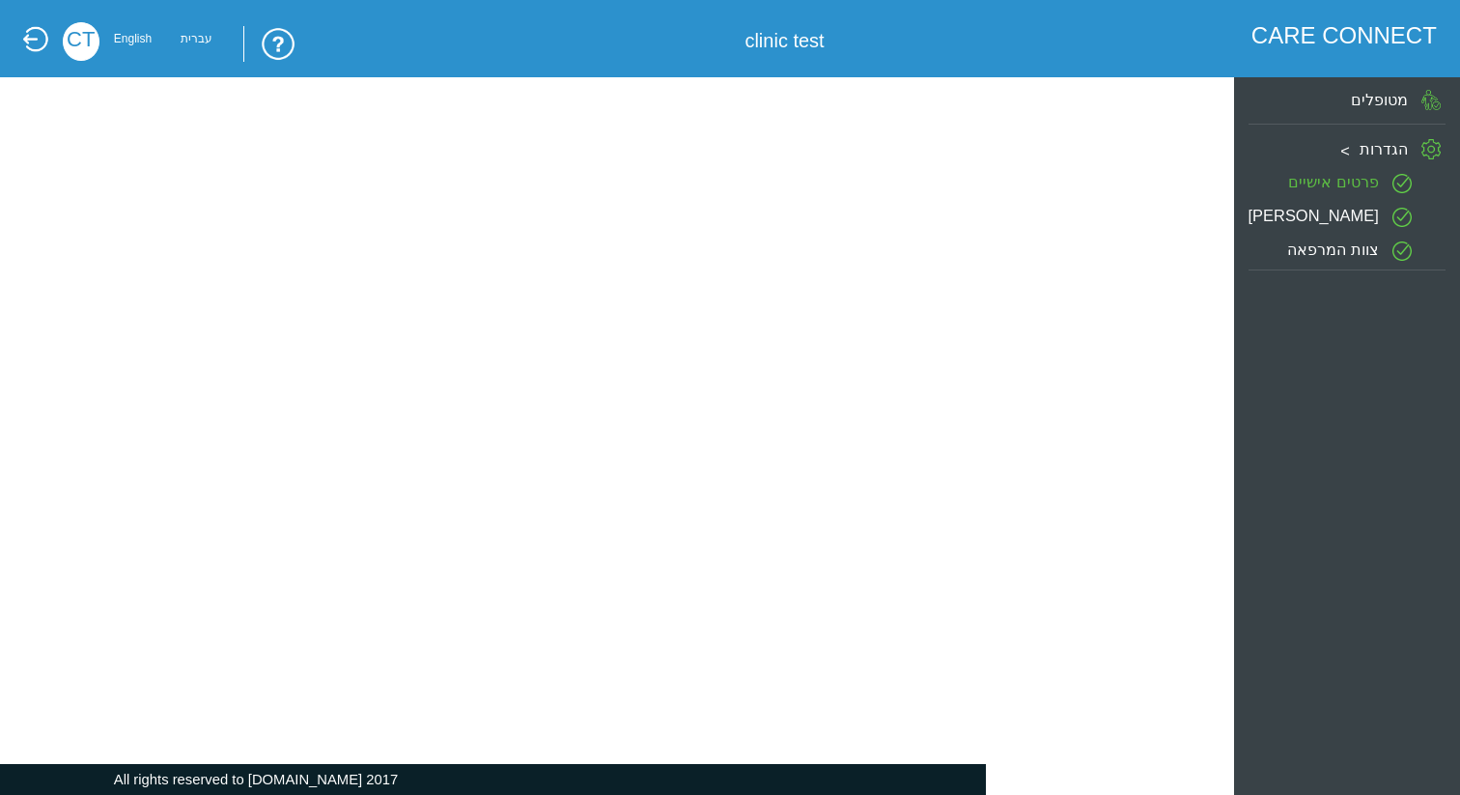
type input "clinic test"
type input "[EMAIL_ADDRESS][DOMAIN_NAME]"
type input "0507654321"
type input "test1"
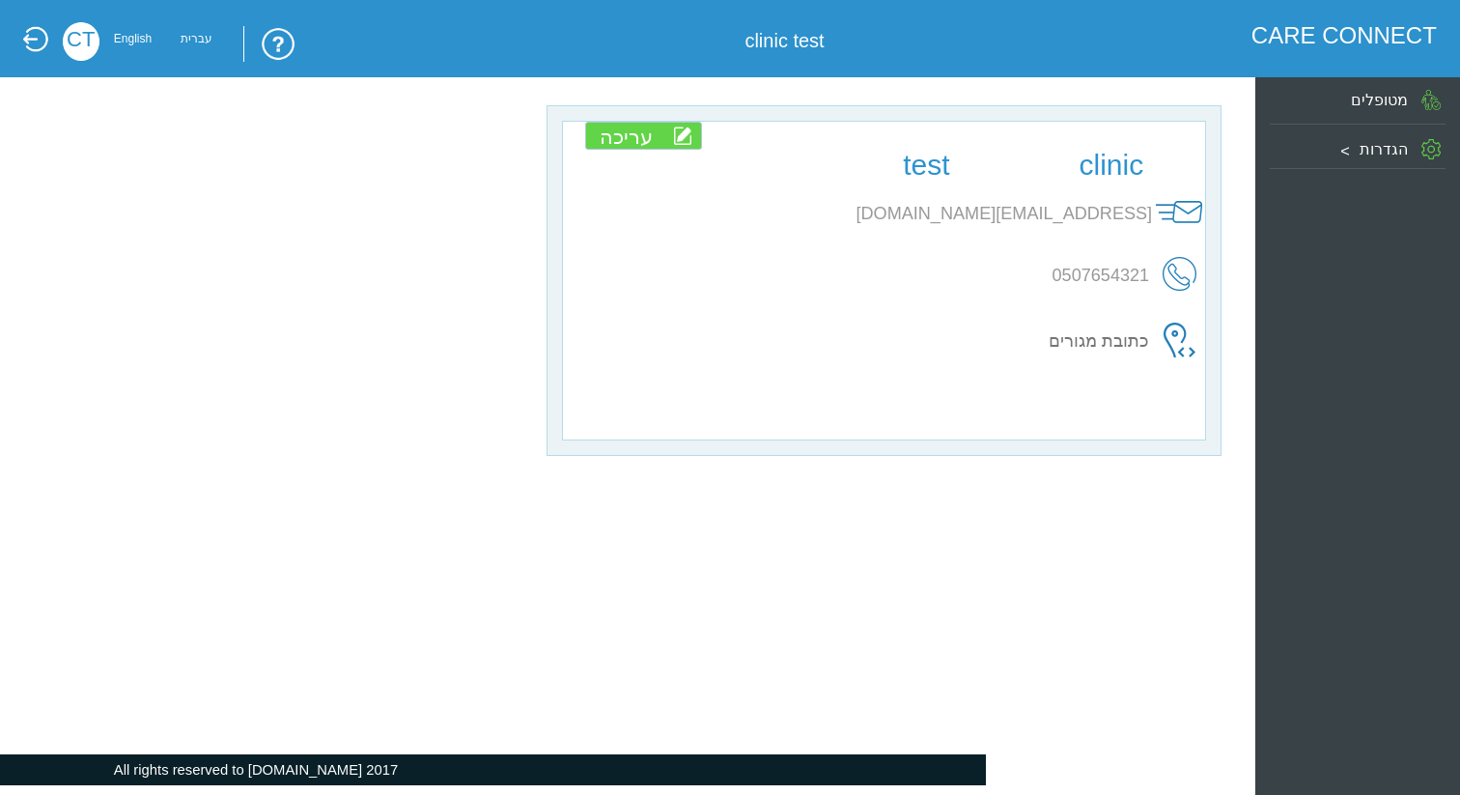
click at [1405, 111] on div "מטופלים" at bounding box center [1358, 100] width 176 height 37
